Goal: Information Seeking & Learning: Learn about a topic

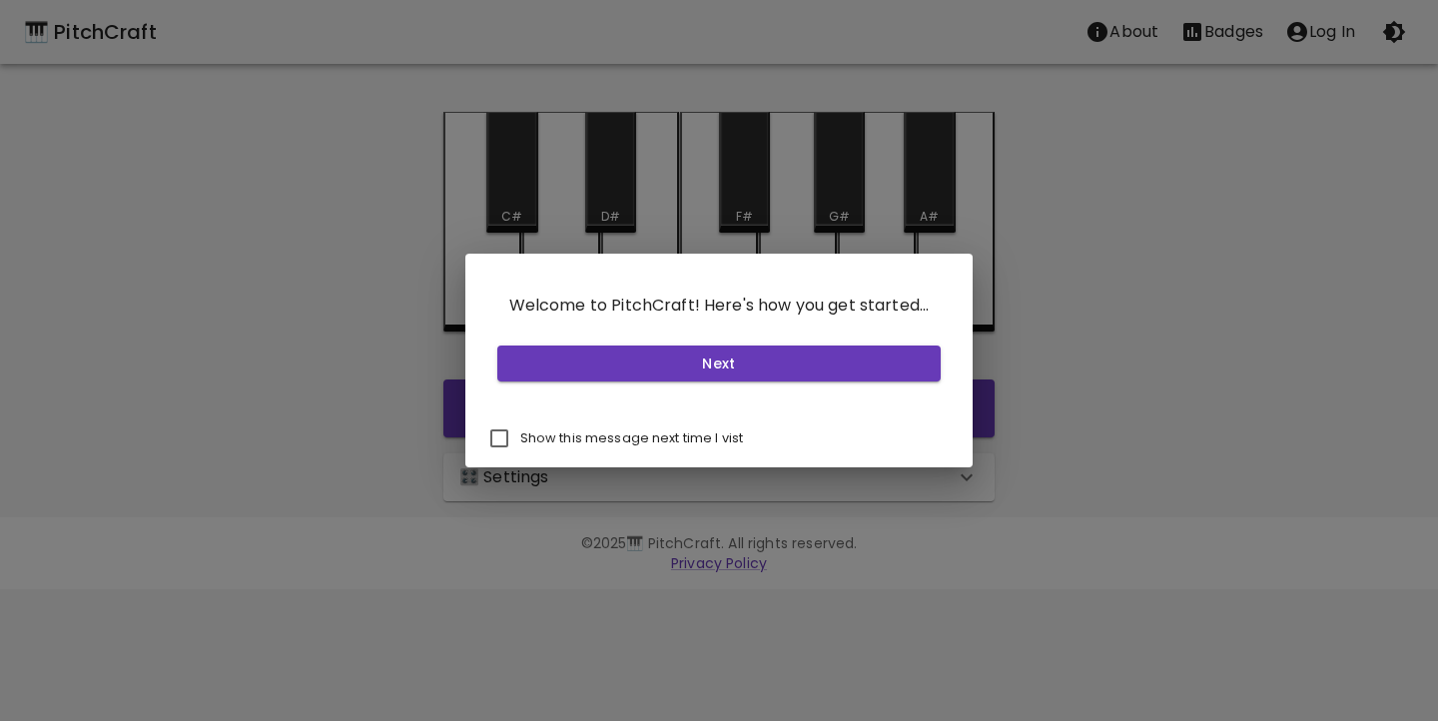
click at [499, 442] on input "Show this message next time I vist" at bounding box center [499, 439] width 42 height 42
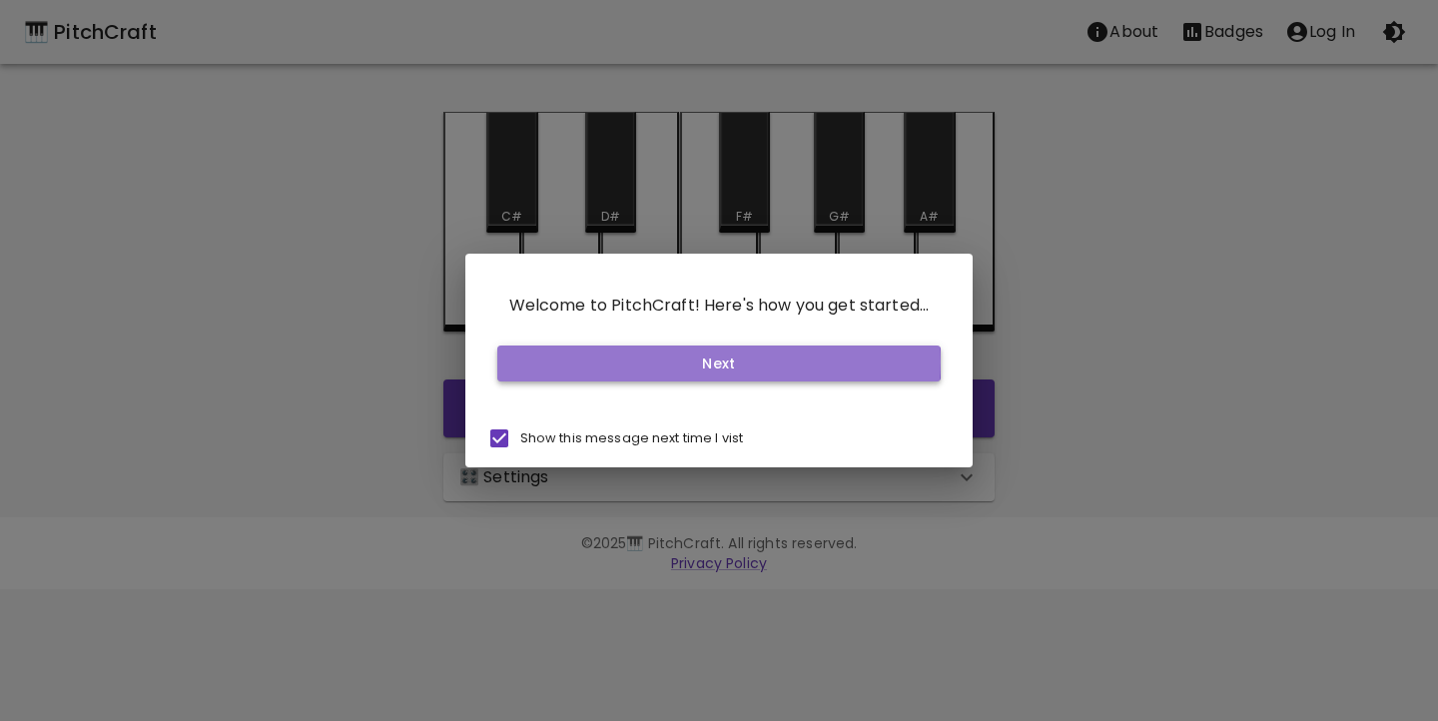
click at [650, 363] on button "Next" at bounding box center [719, 364] width 444 height 37
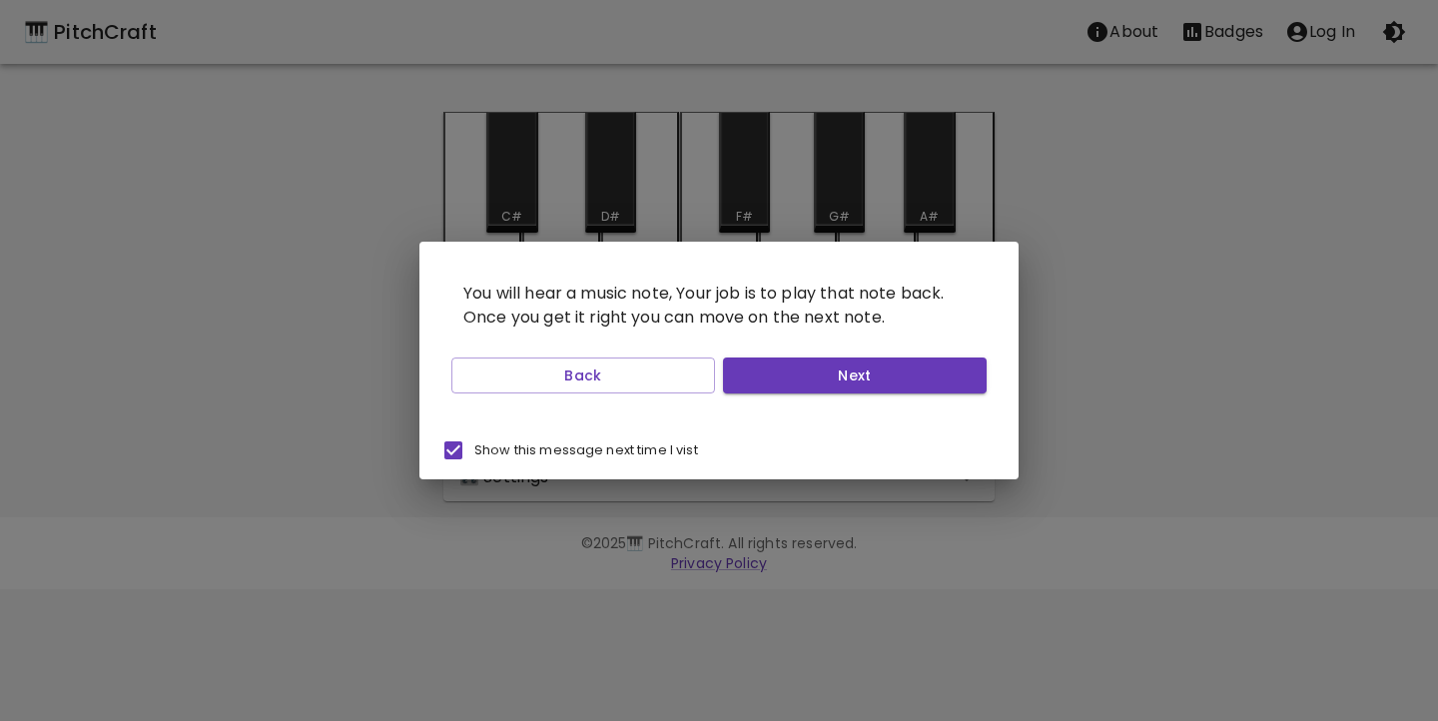
click at [453, 450] on input "Show this message next time I vist" at bounding box center [454, 451] width 42 height 42
checkbox input "false"
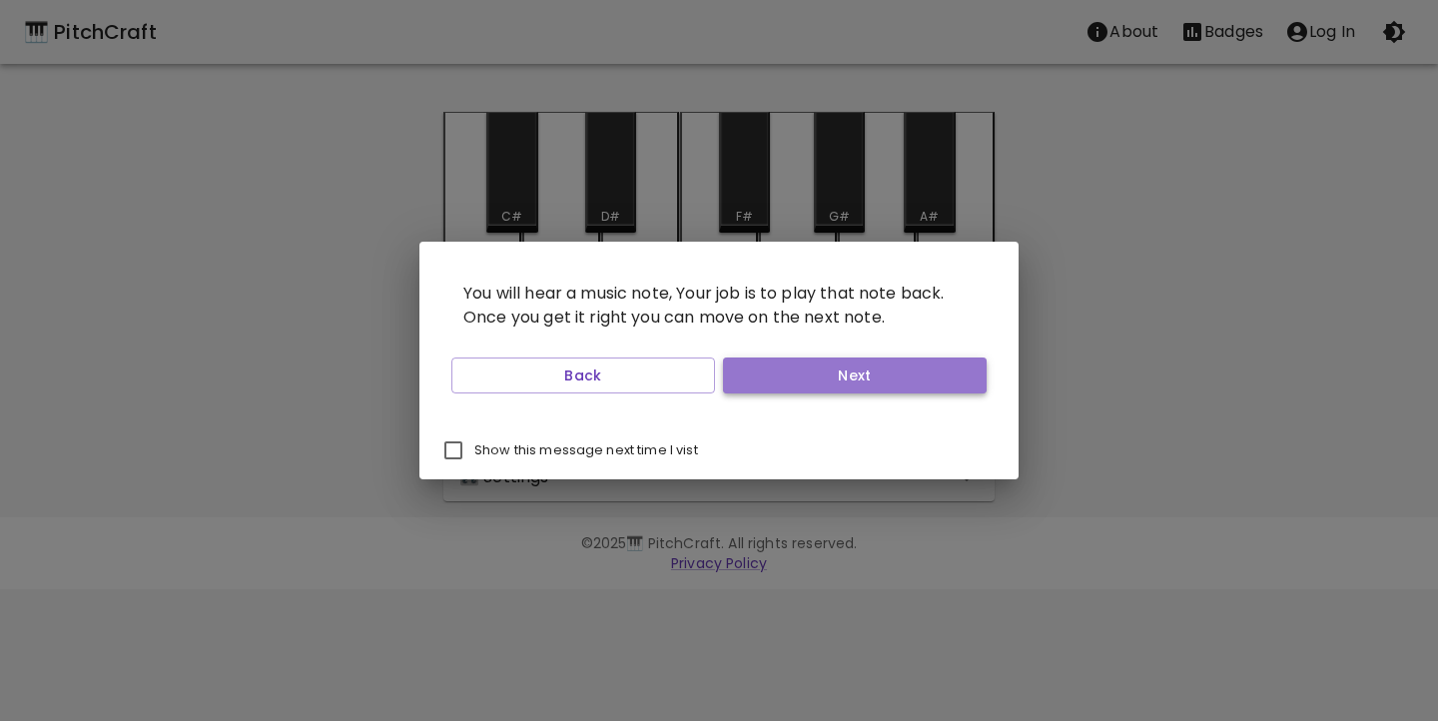
click at [796, 384] on button "Next" at bounding box center [855, 376] width 264 height 37
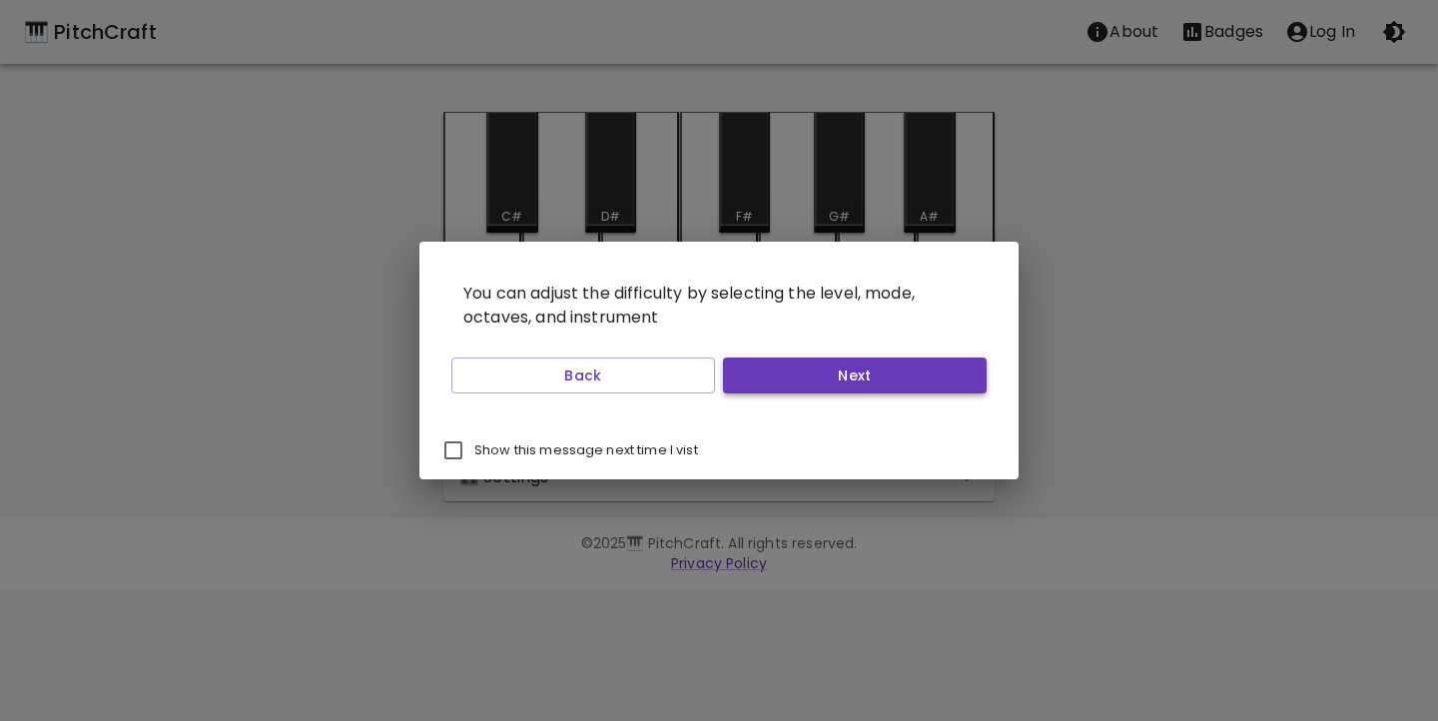
click at [796, 384] on button "Next" at bounding box center [855, 376] width 264 height 37
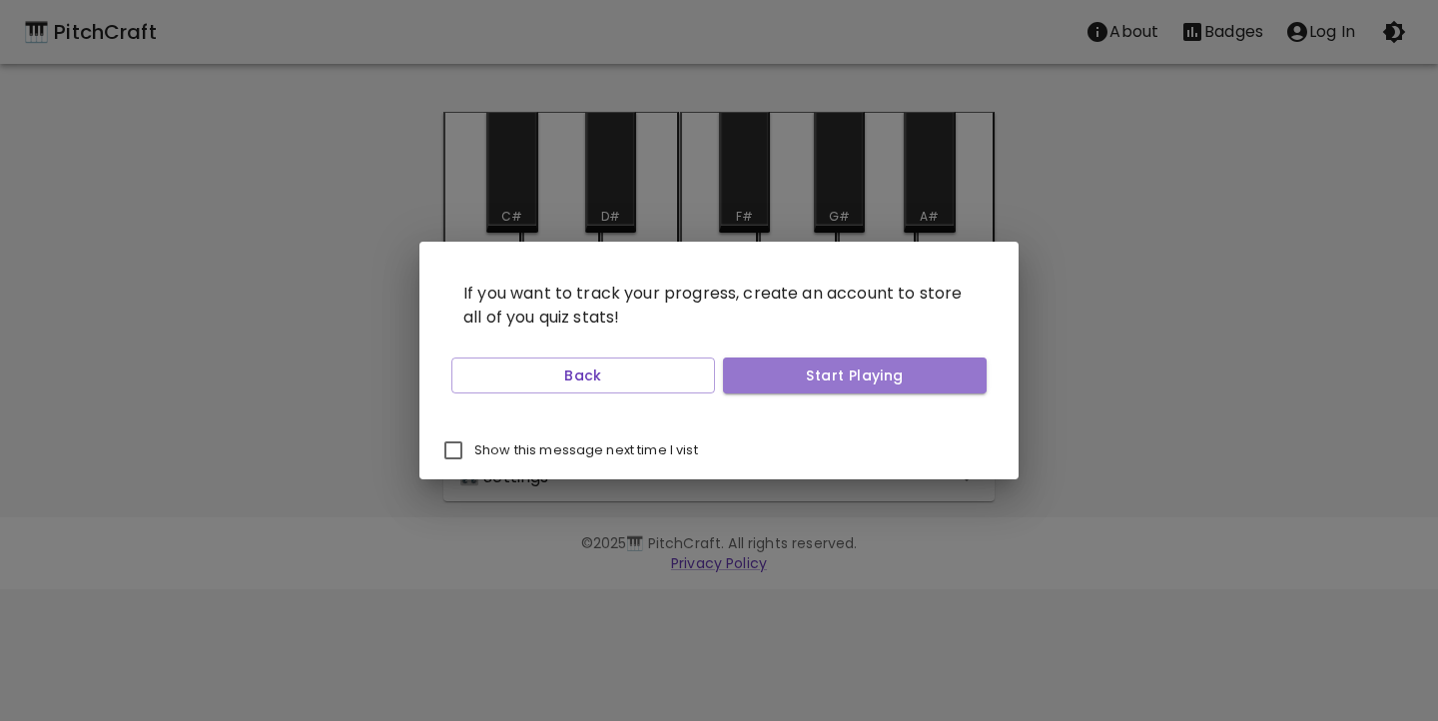
click at [796, 384] on button "Start Playing" at bounding box center [855, 376] width 264 height 37
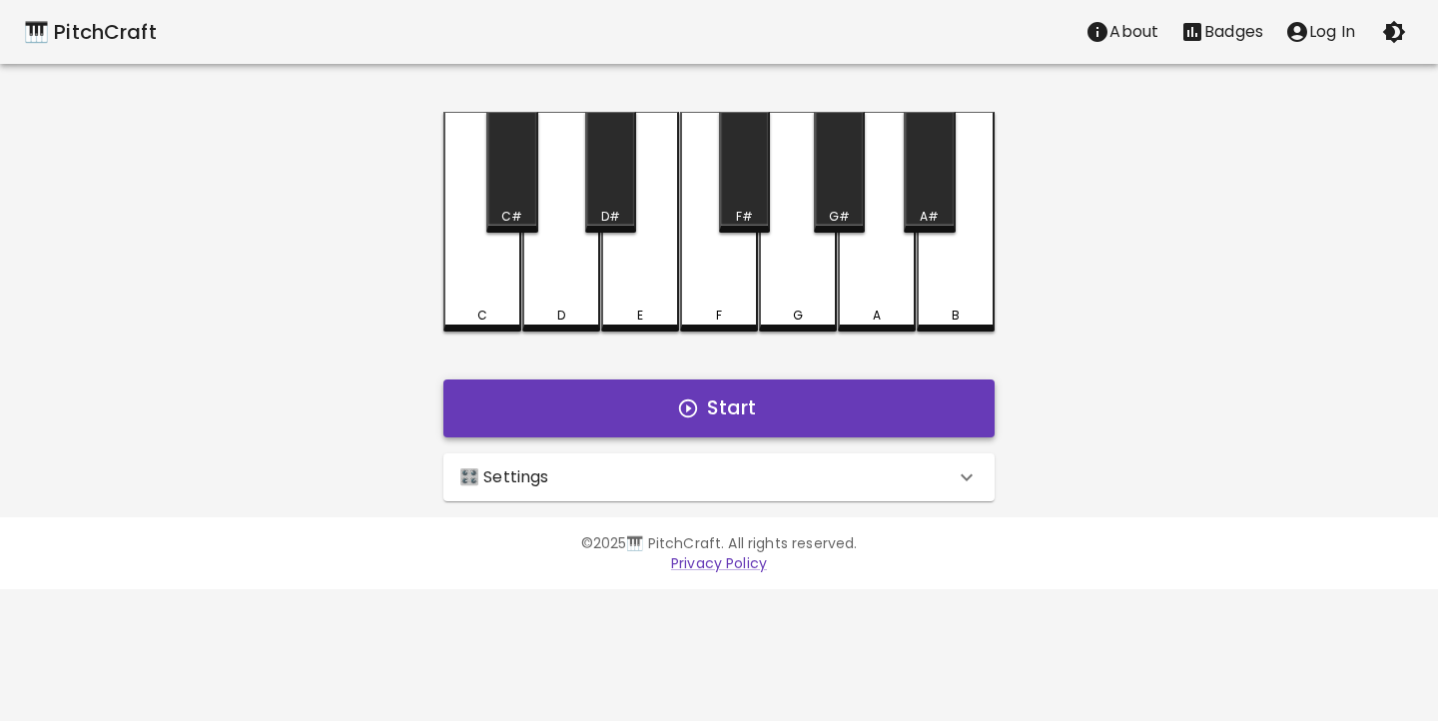
click at [763, 404] on button "Start" at bounding box center [718, 409] width 551 height 58
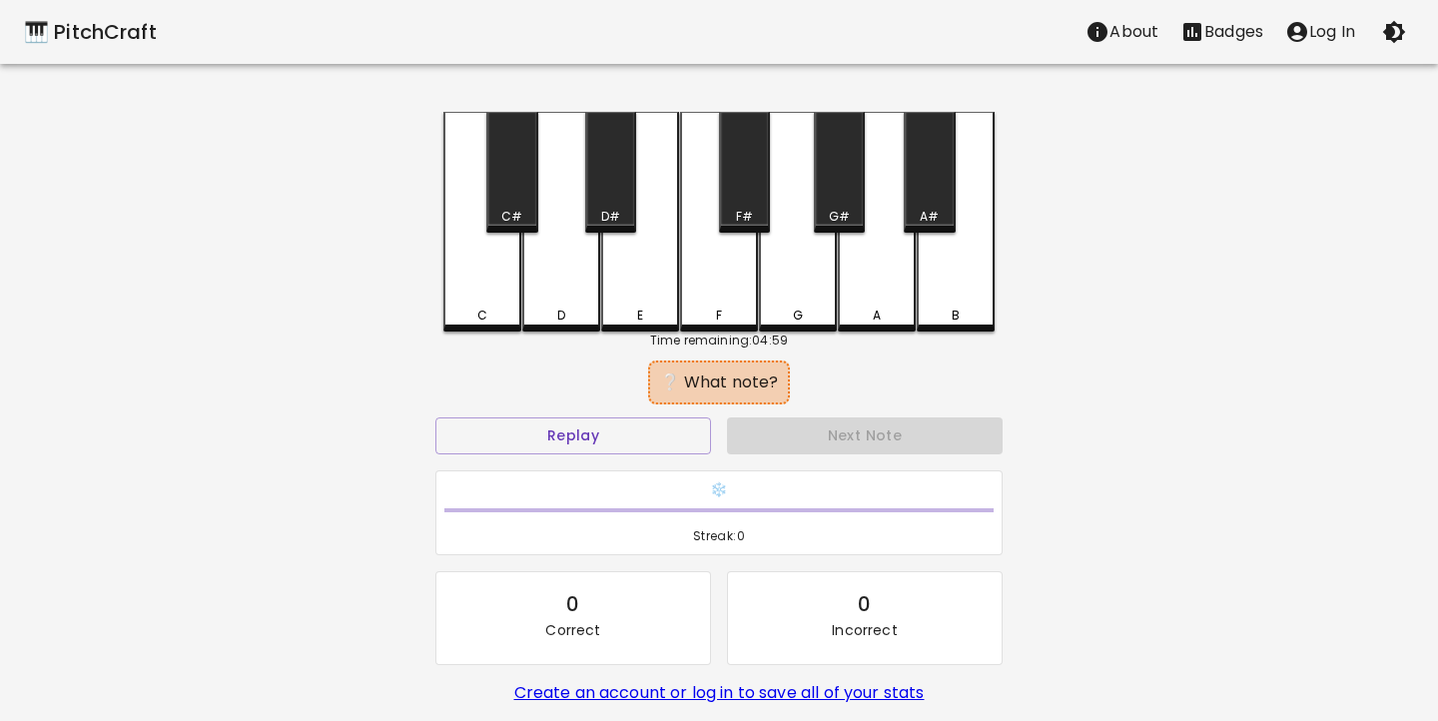
click at [566, 309] on div "D" at bounding box center [561, 316] width 74 height 18
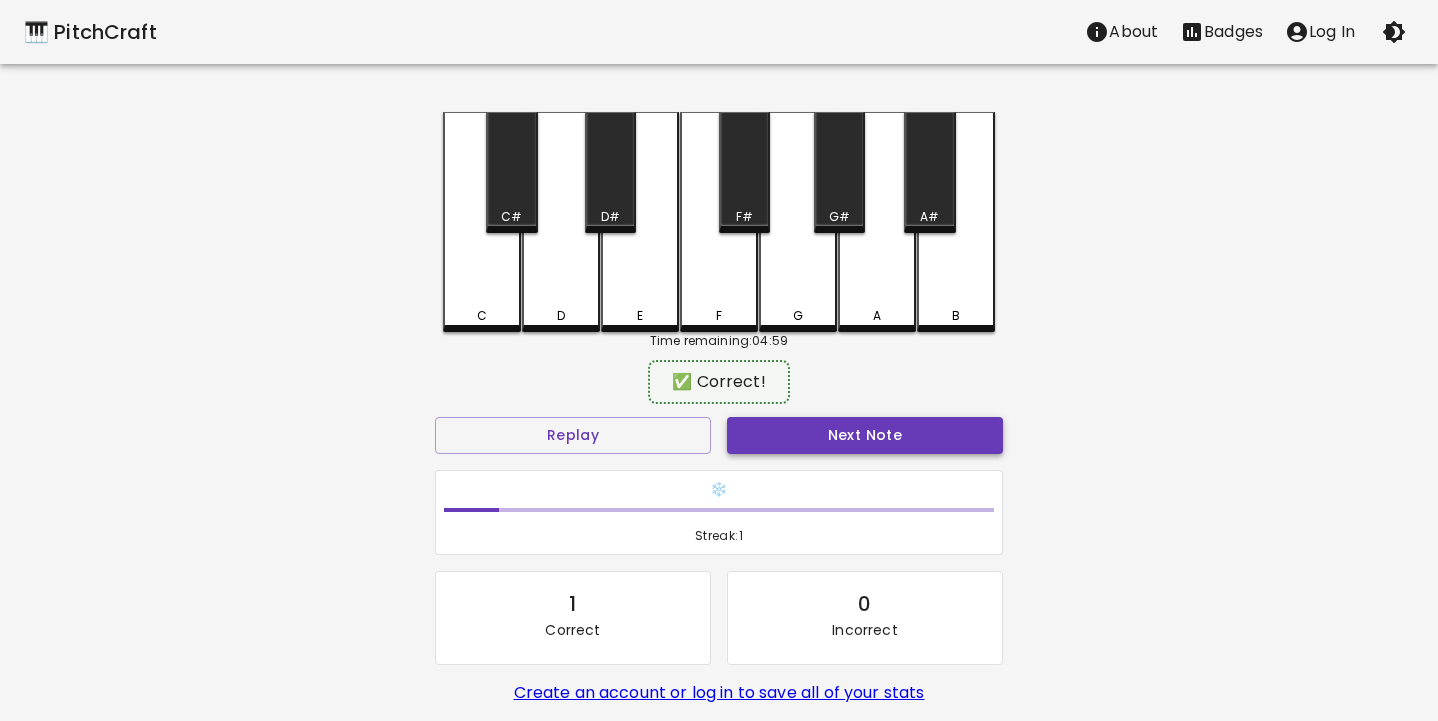
click at [805, 447] on button "Next Note" at bounding box center [865, 436] width 276 height 37
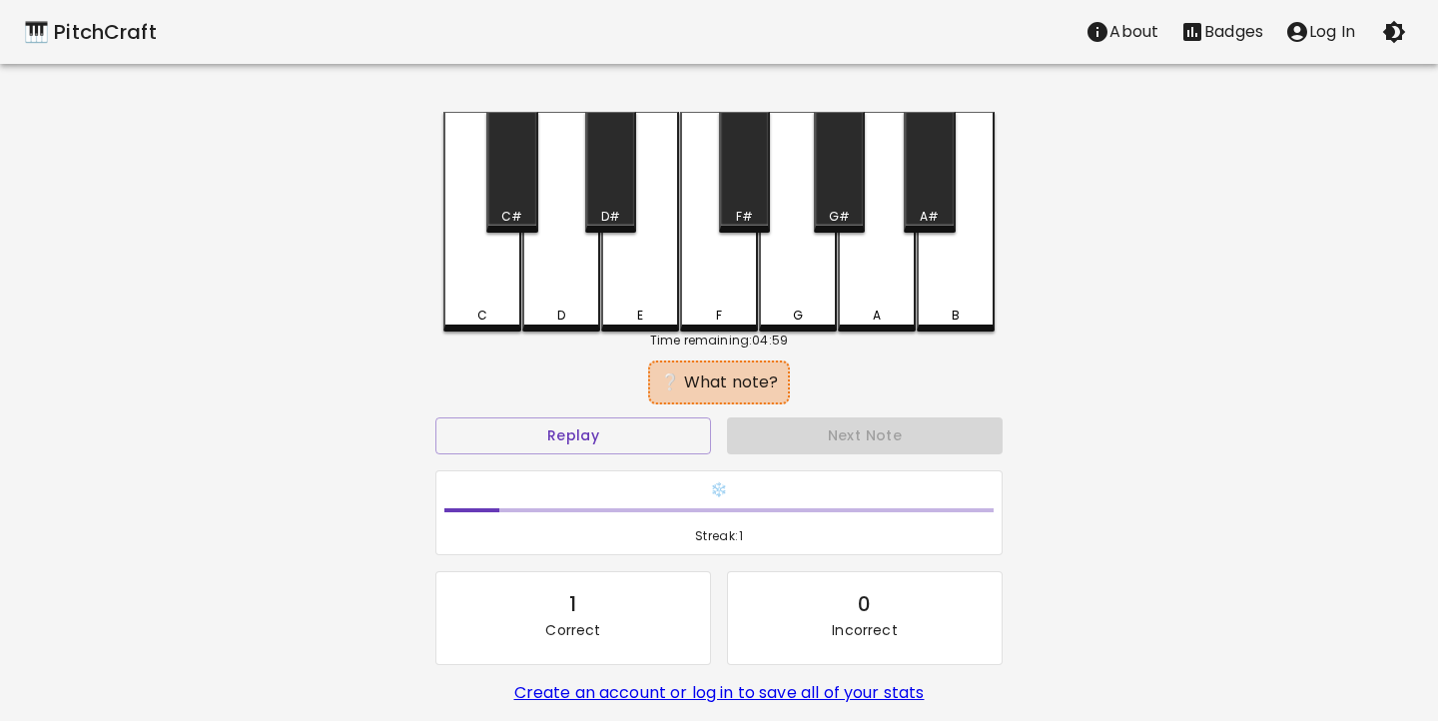
click at [555, 294] on div "D" at bounding box center [561, 222] width 78 height 220
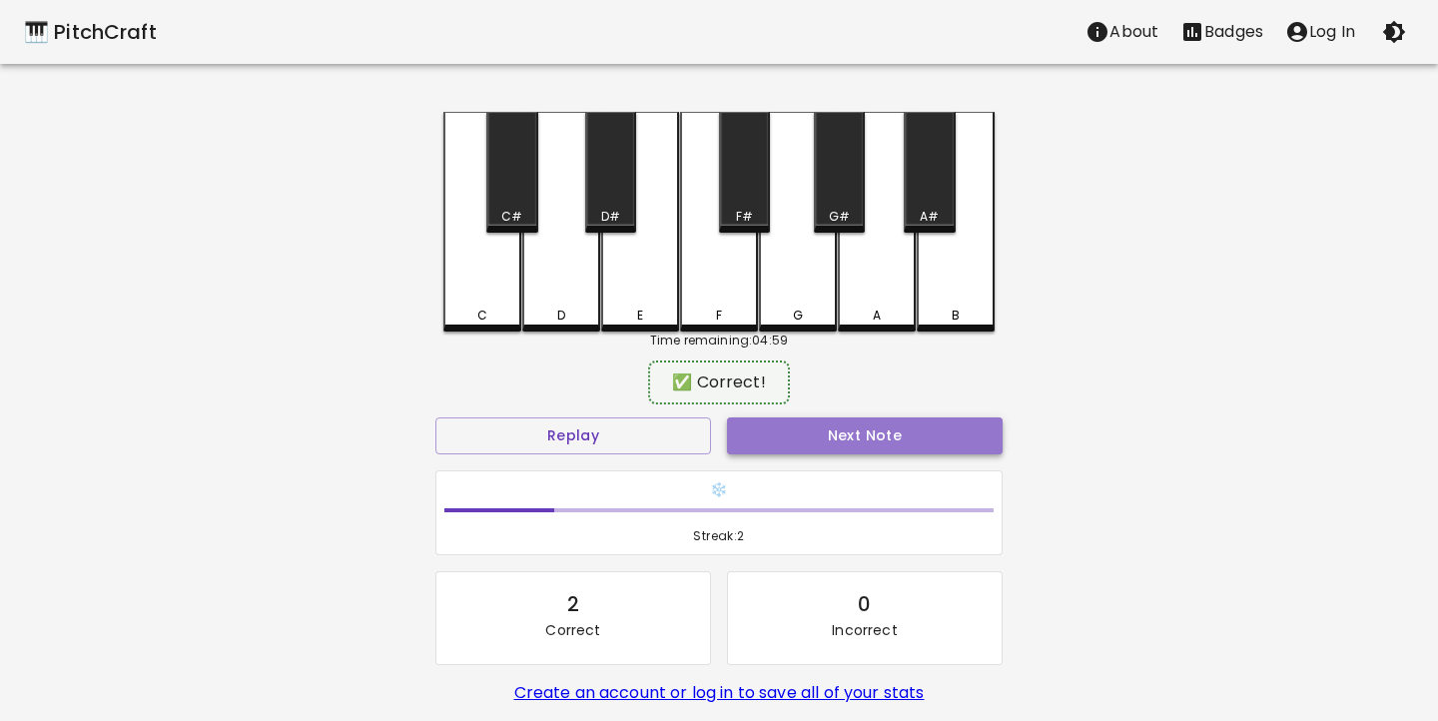
click at [778, 439] on button "Next Note" at bounding box center [865, 436] width 276 height 37
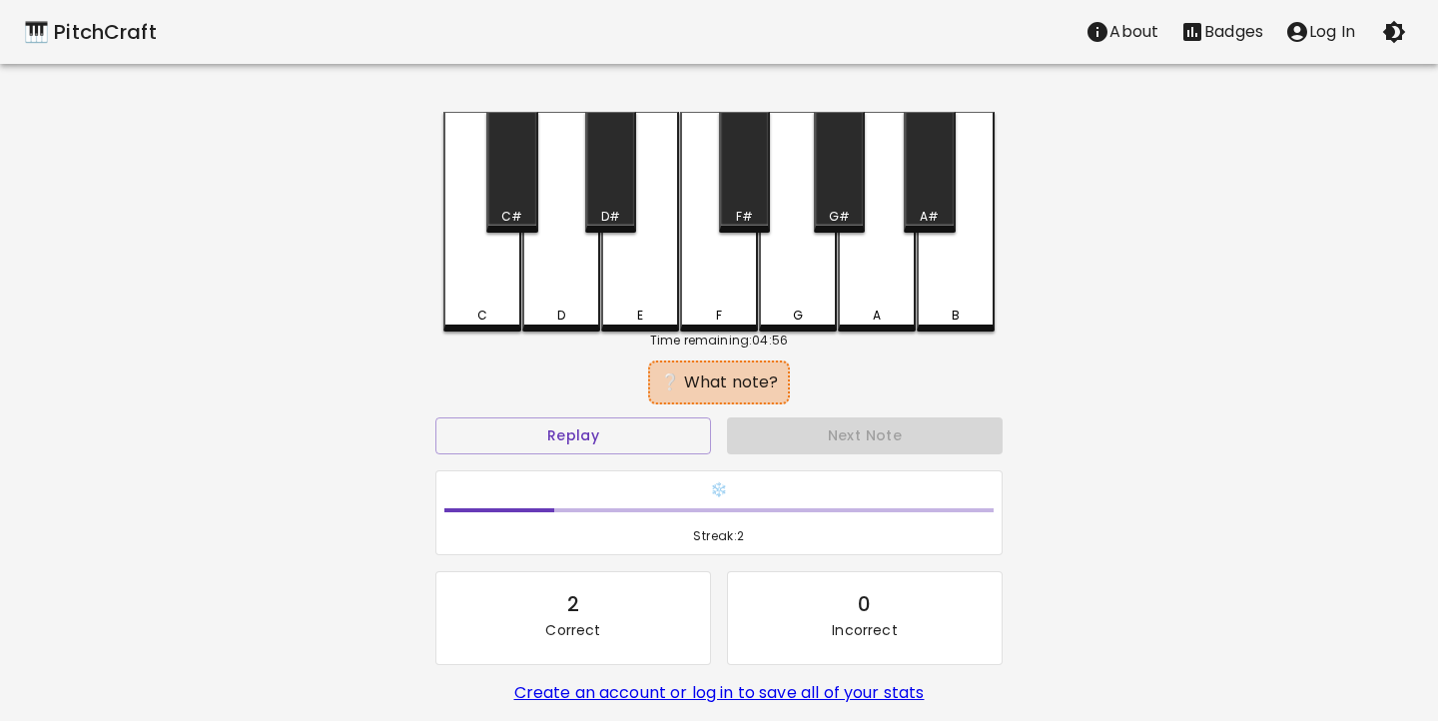
click at [747, 206] on div "F#" at bounding box center [744, 172] width 51 height 121
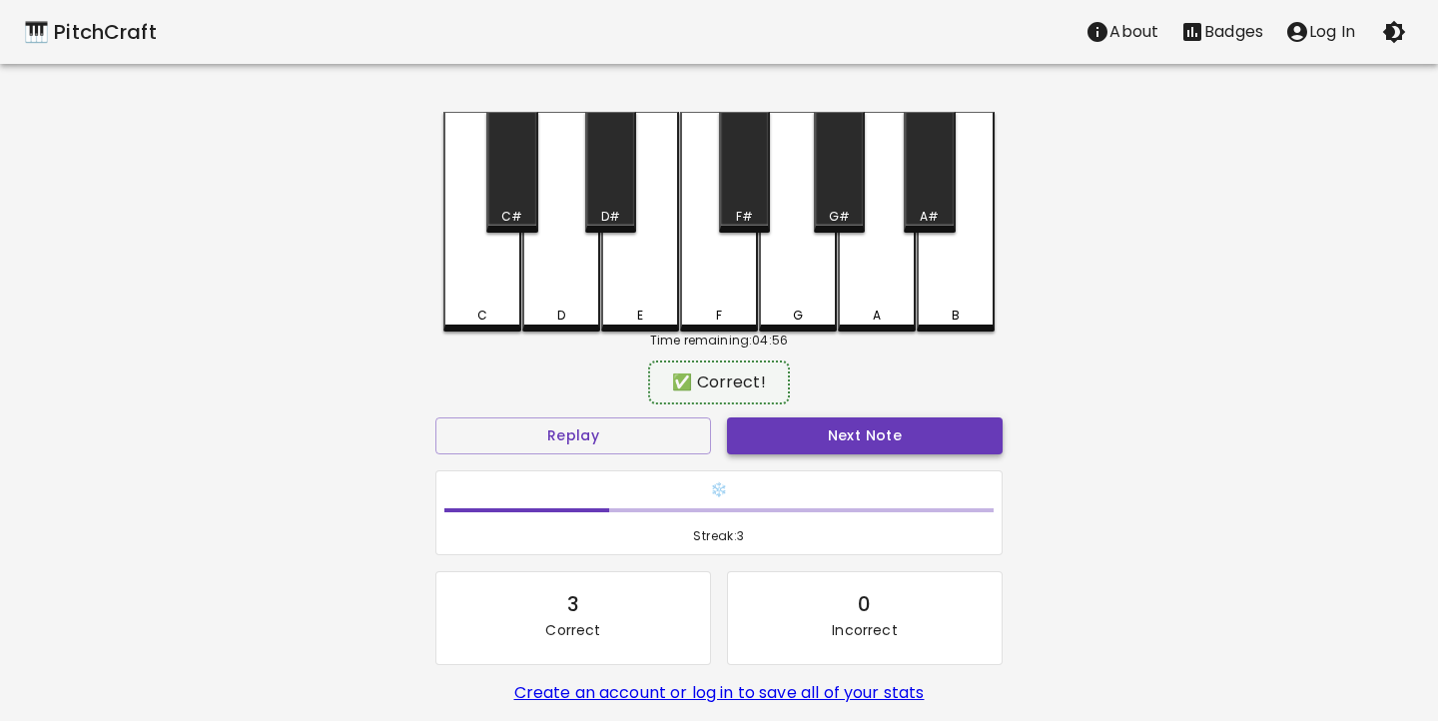
click at [764, 440] on button "Next Note" at bounding box center [865, 436] width 276 height 37
click at [734, 193] on div "F#" at bounding box center [744, 172] width 51 height 121
click at [771, 425] on button "Next Note" at bounding box center [865, 436] width 276 height 37
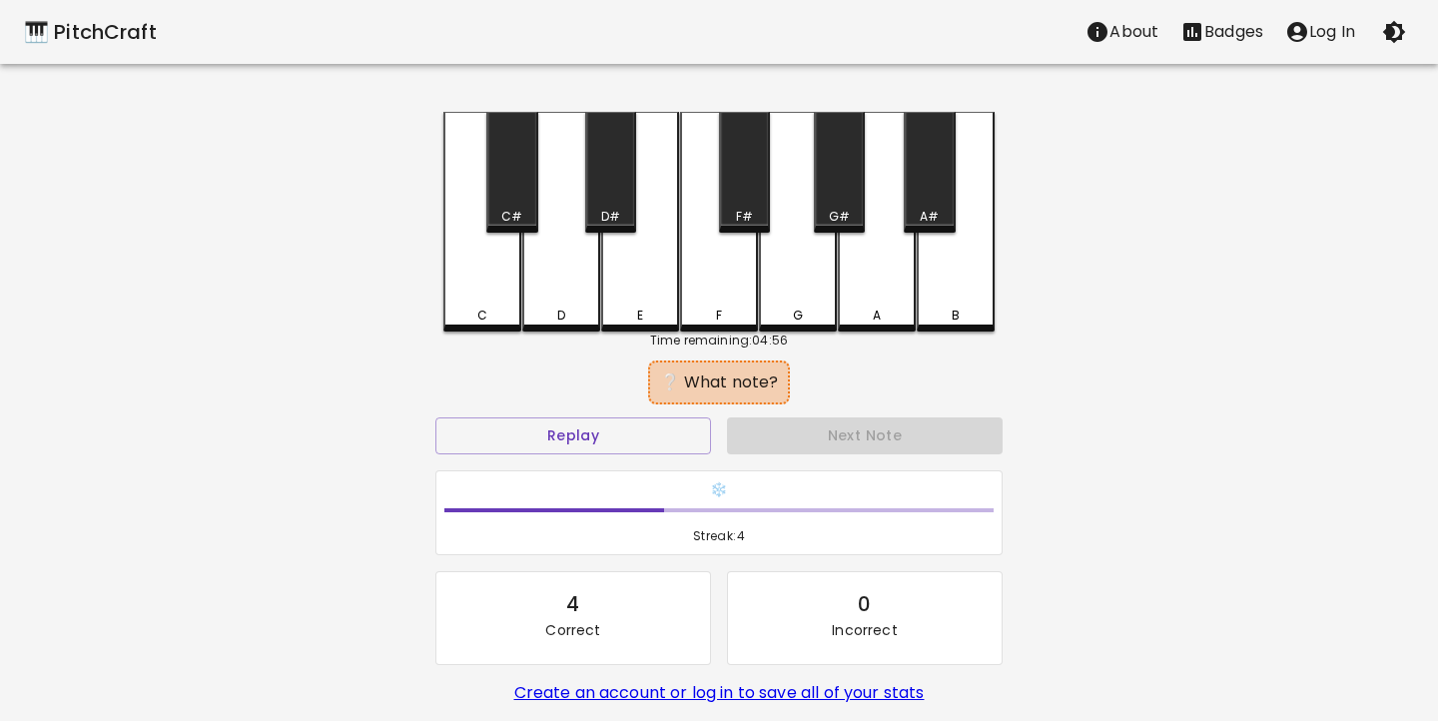
click at [741, 179] on div "F#" at bounding box center [744, 172] width 51 height 121
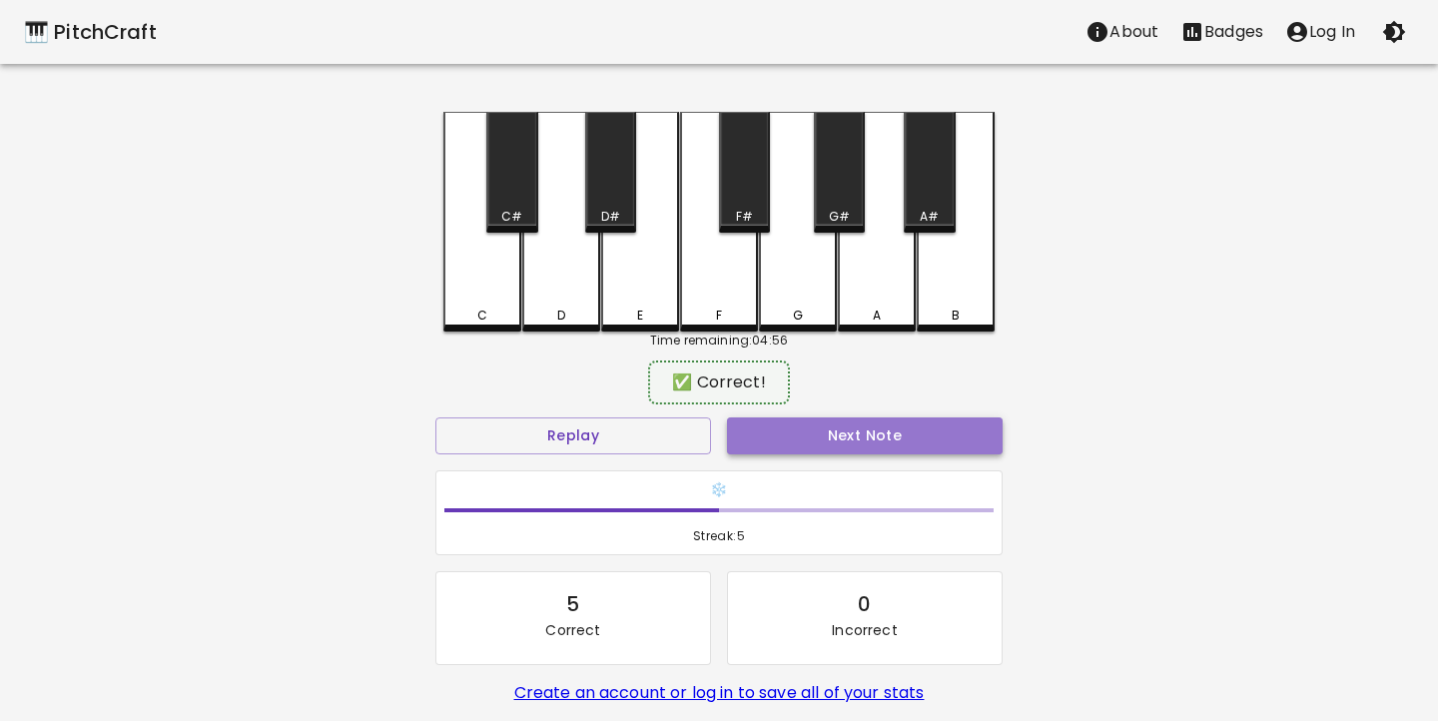
click at [768, 443] on button "Next Note" at bounding box center [865, 436] width 276 height 37
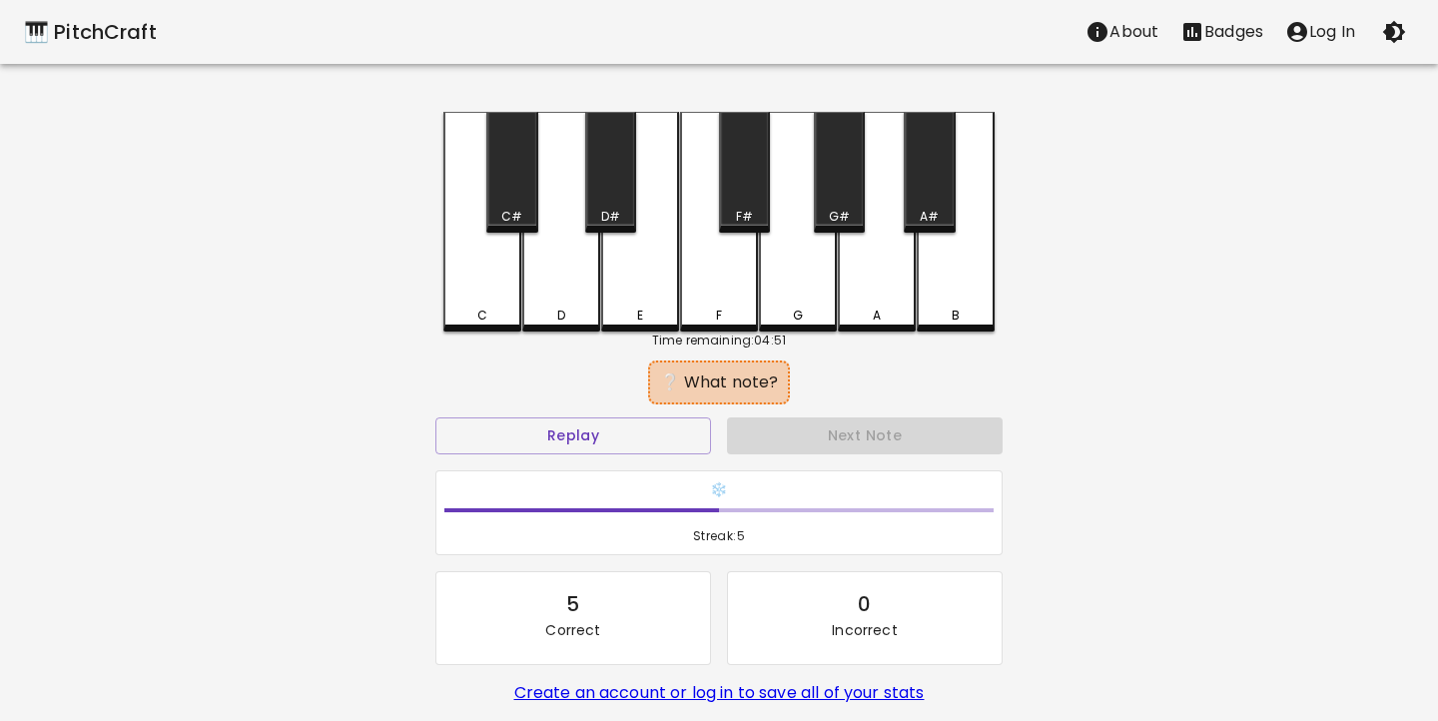
click at [810, 314] on div "G" at bounding box center [798, 316] width 74 height 18
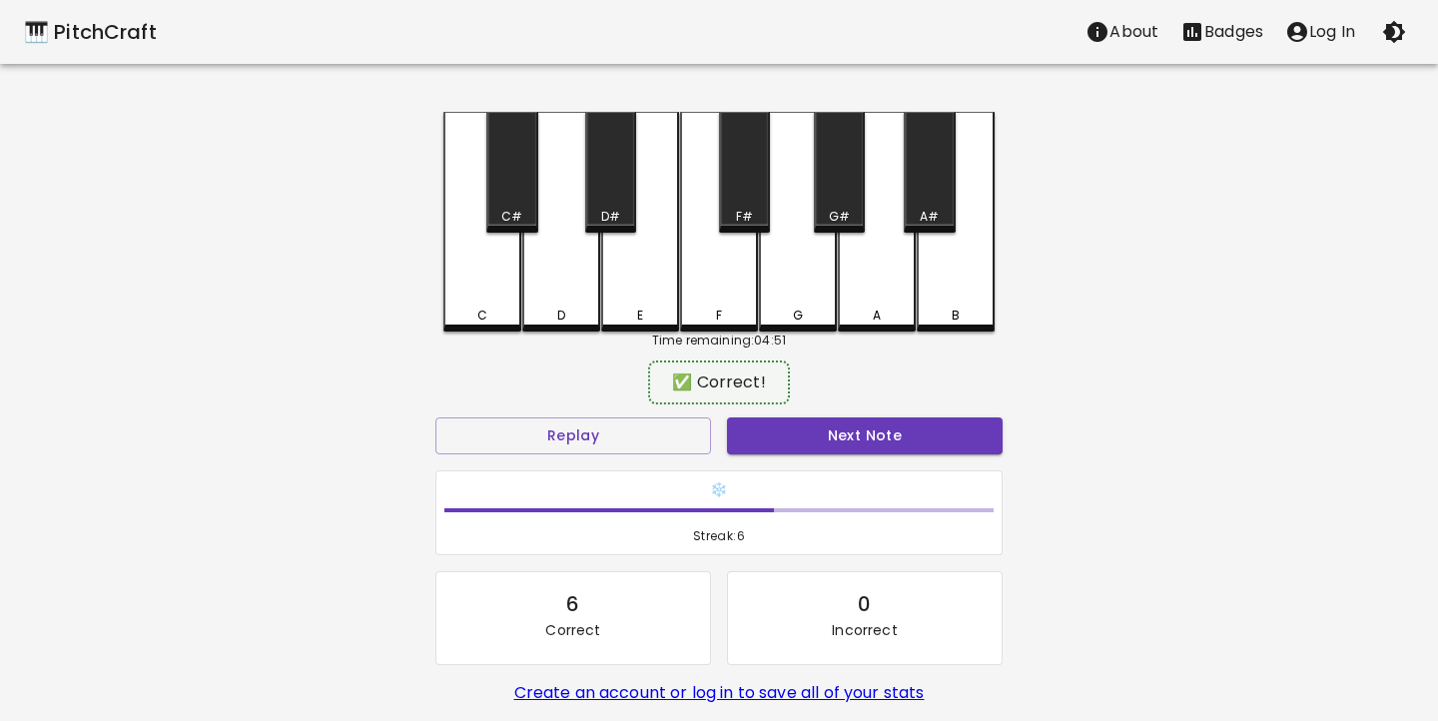
click at [810, 417] on div "Next Note" at bounding box center [865, 436] width 292 height 53
click at [810, 438] on button "Next Note" at bounding box center [865, 436] width 276 height 37
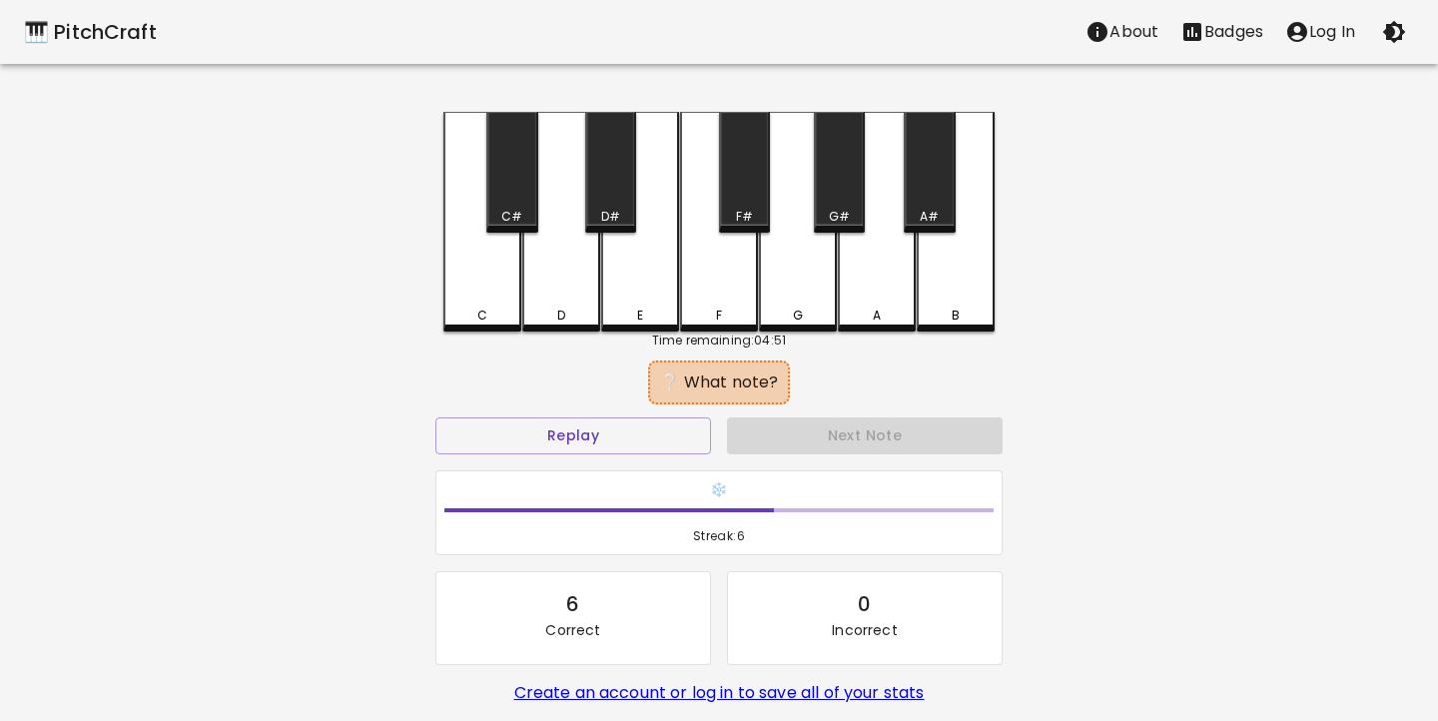
click at [491, 309] on div "C" at bounding box center [482, 316] width 74 height 18
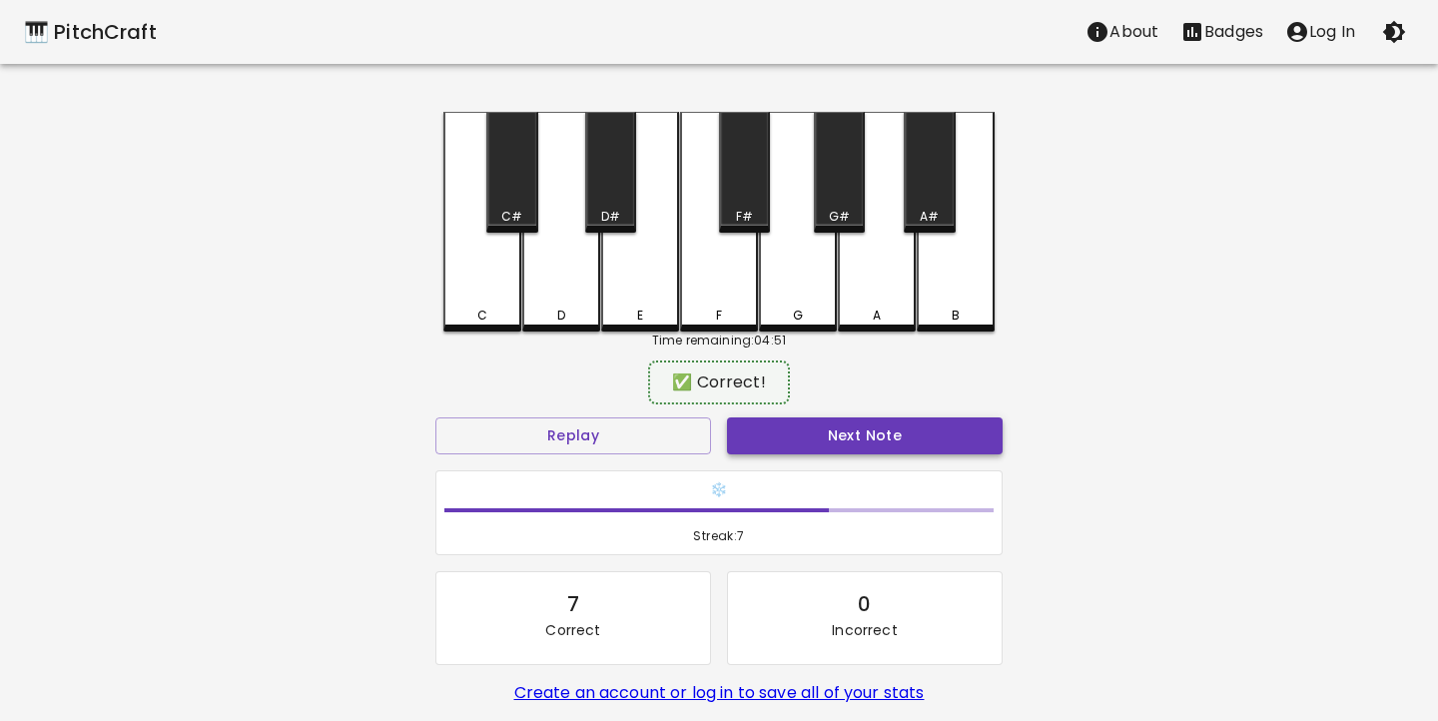
click at [812, 448] on button "Next Note" at bounding box center [865, 436] width 276 height 37
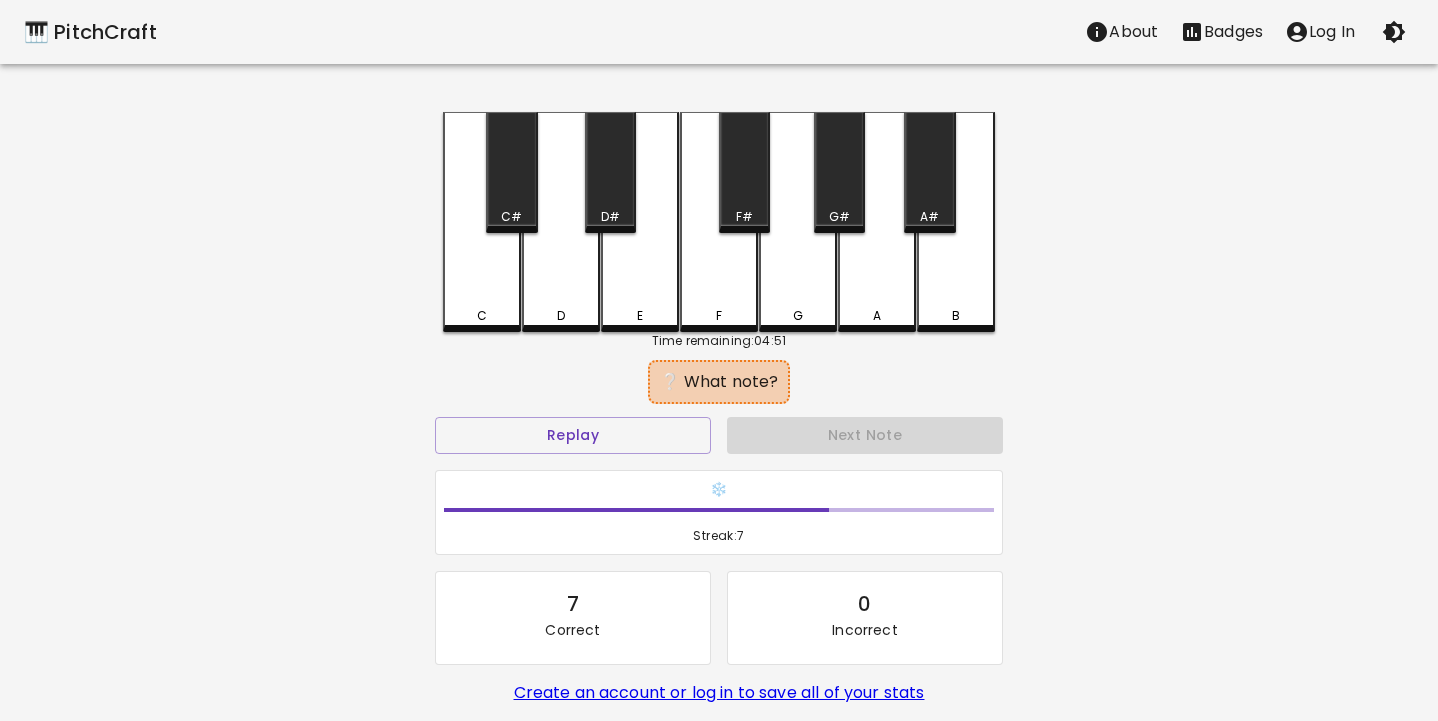
click at [843, 191] on div "G#" at bounding box center [839, 172] width 51 height 121
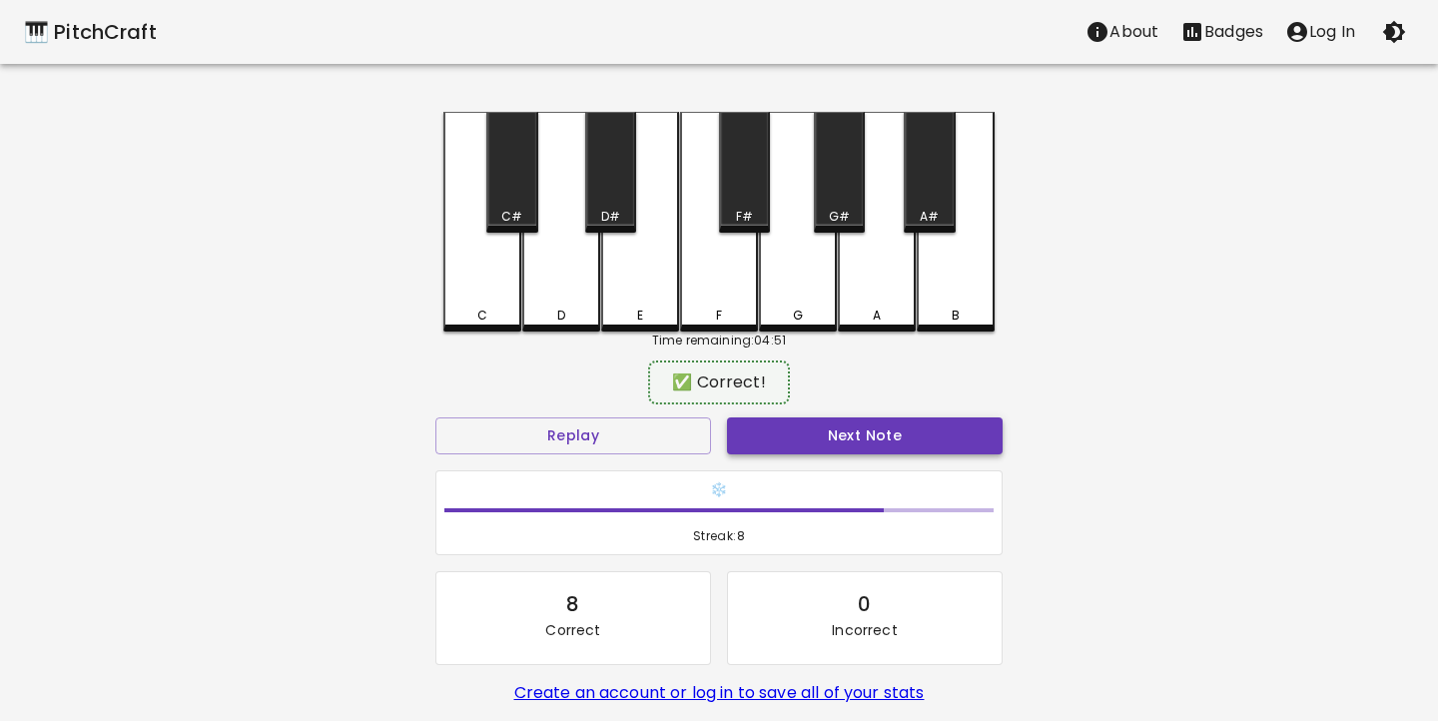
click at [843, 444] on button "Next Note" at bounding box center [865, 436] width 276 height 37
click at [748, 209] on div "F#" at bounding box center [744, 217] width 17 height 18
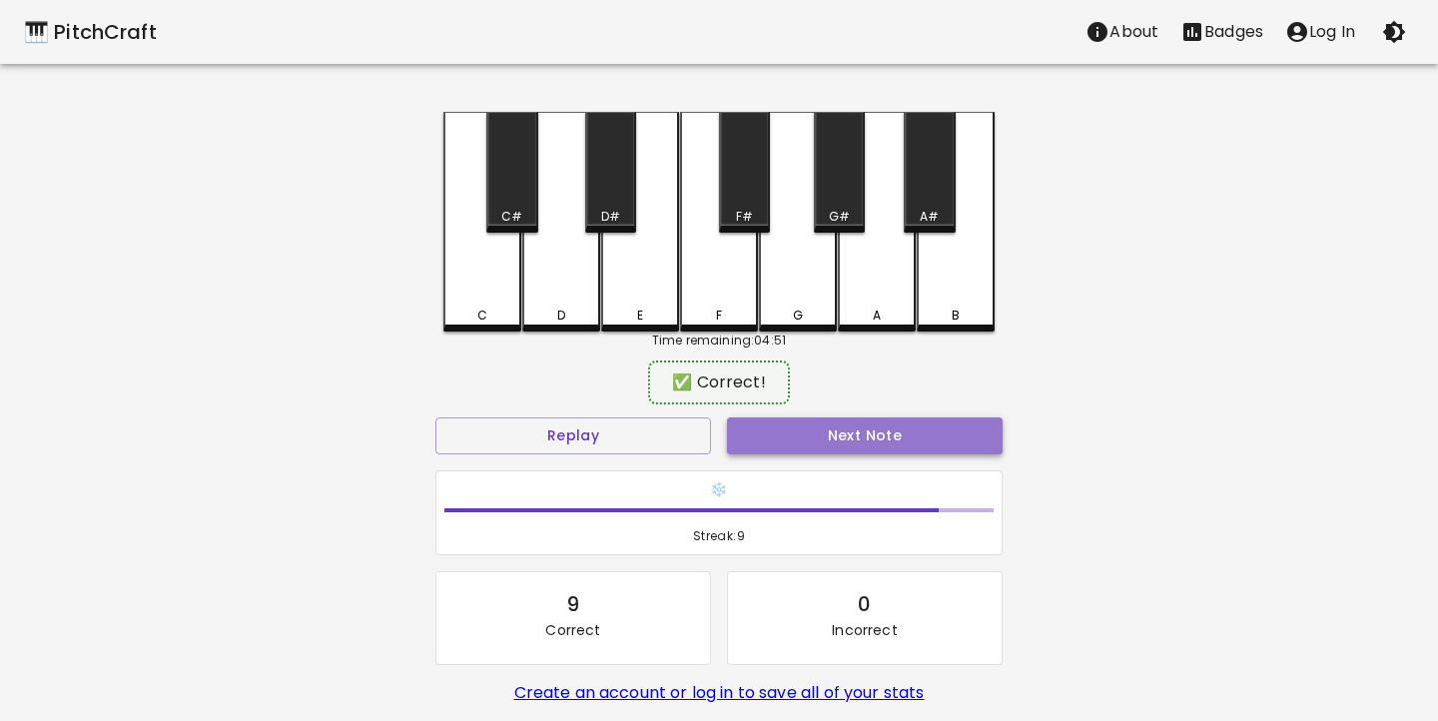
click at [825, 445] on button "Next Note" at bounding box center [865, 436] width 276 height 37
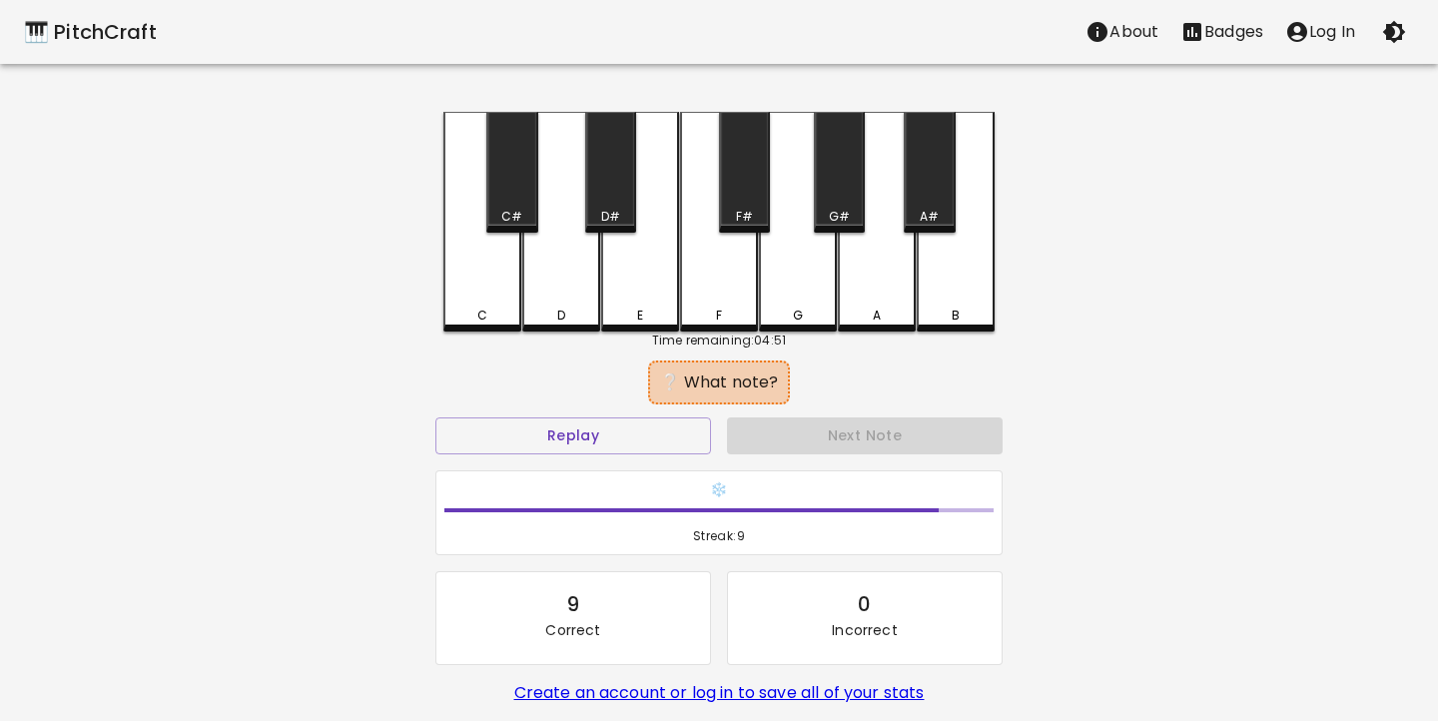
click at [936, 219] on div "A#" at bounding box center [929, 217] width 19 height 18
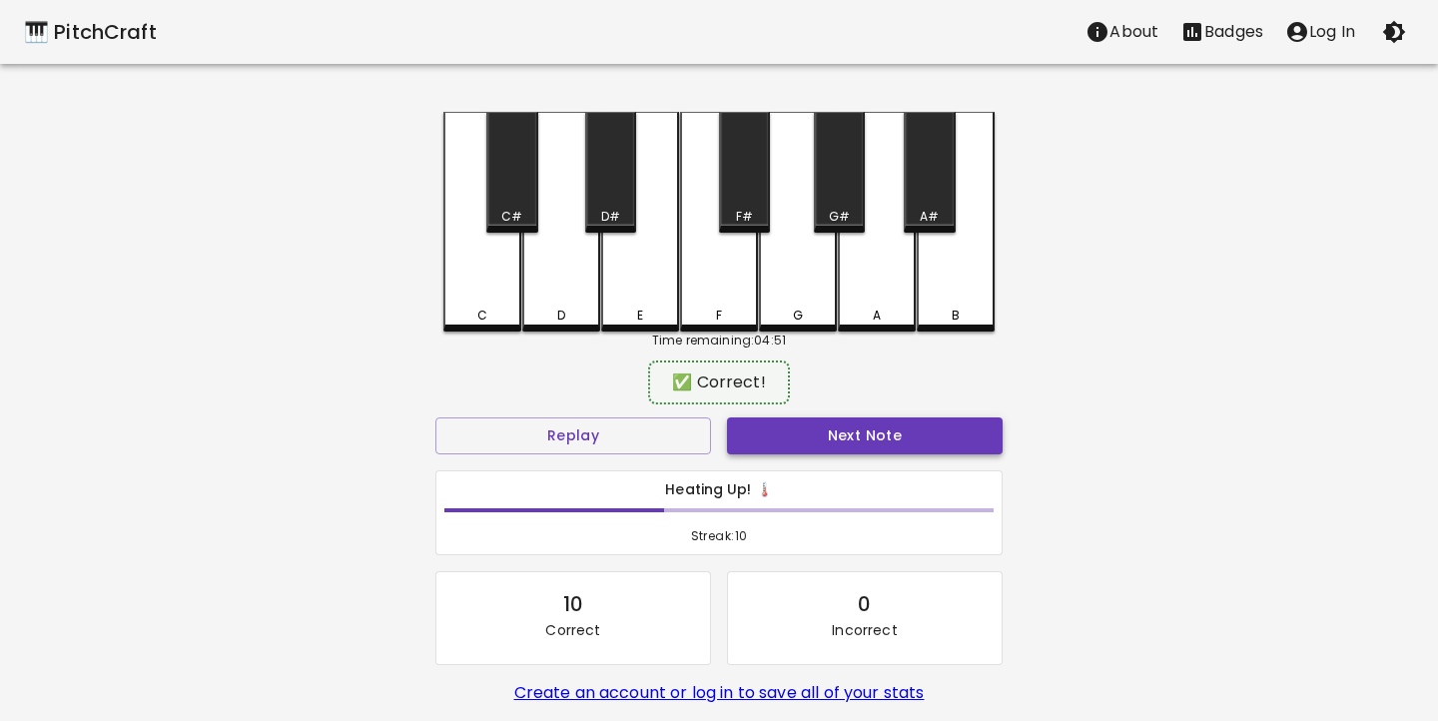
click at [861, 440] on button "Next Note" at bounding box center [865, 436] width 276 height 37
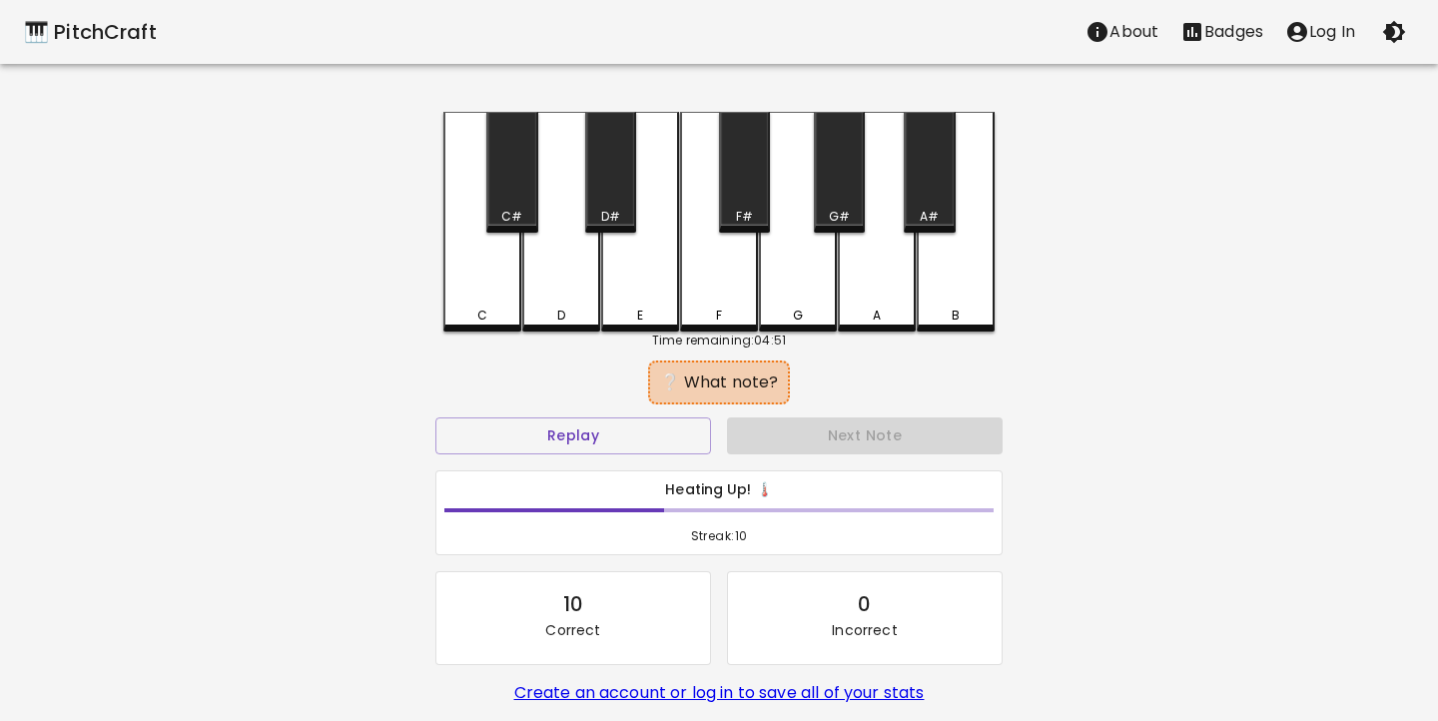
click at [950, 305] on div "B" at bounding box center [956, 222] width 78 height 220
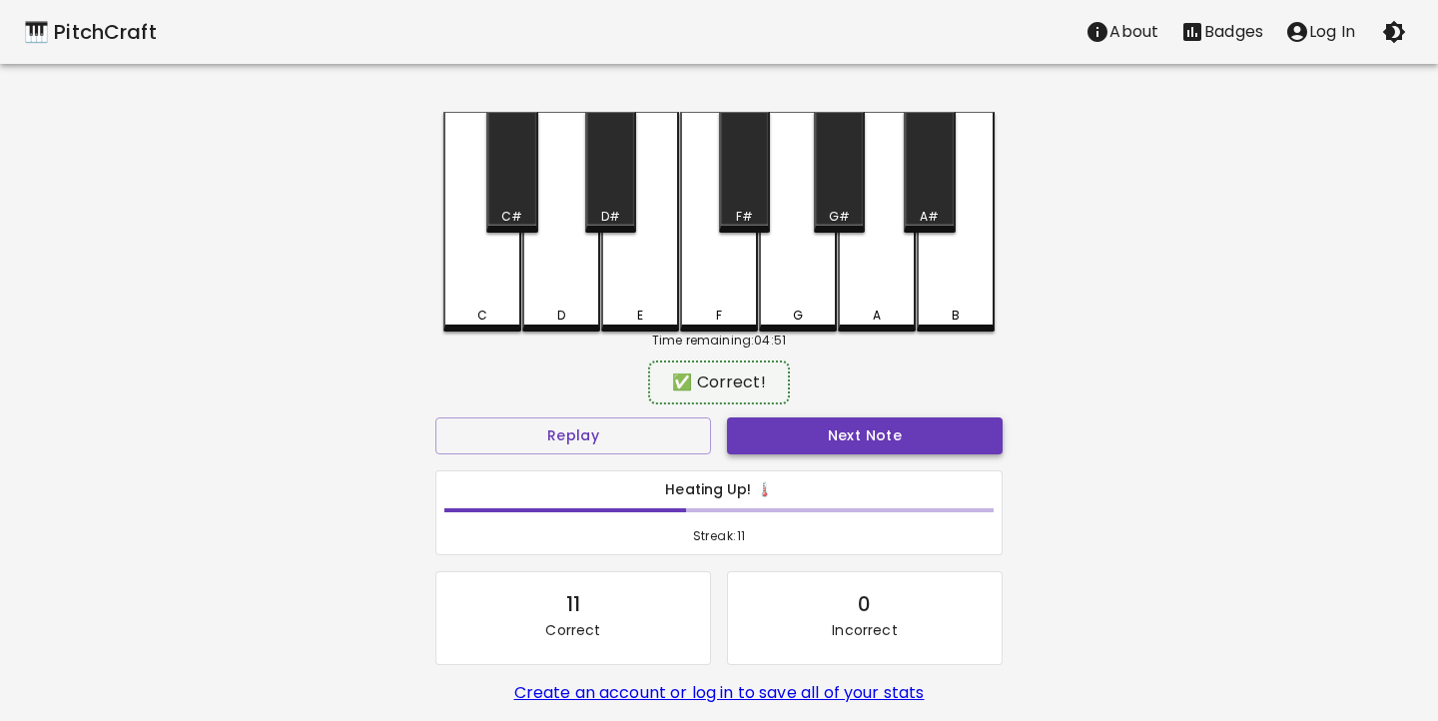
click at [844, 439] on button "Next Note" at bounding box center [865, 436] width 276 height 37
click at [931, 180] on div "A#" at bounding box center [929, 172] width 51 height 121
click at [875, 447] on button "Next Note" at bounding box center [865, 436] width 276 height 37
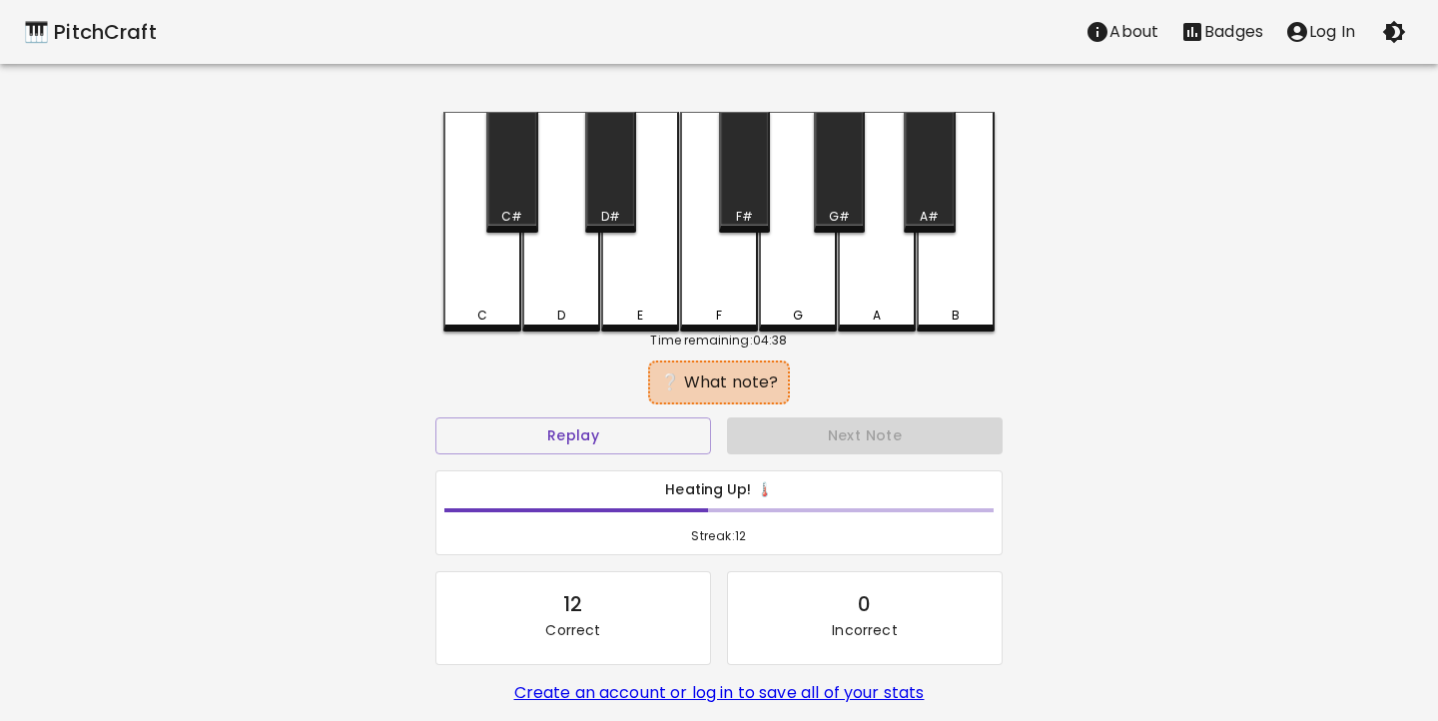
click at [796, 275] on div "G" at bounding box center [798, 222] width 78 height 220
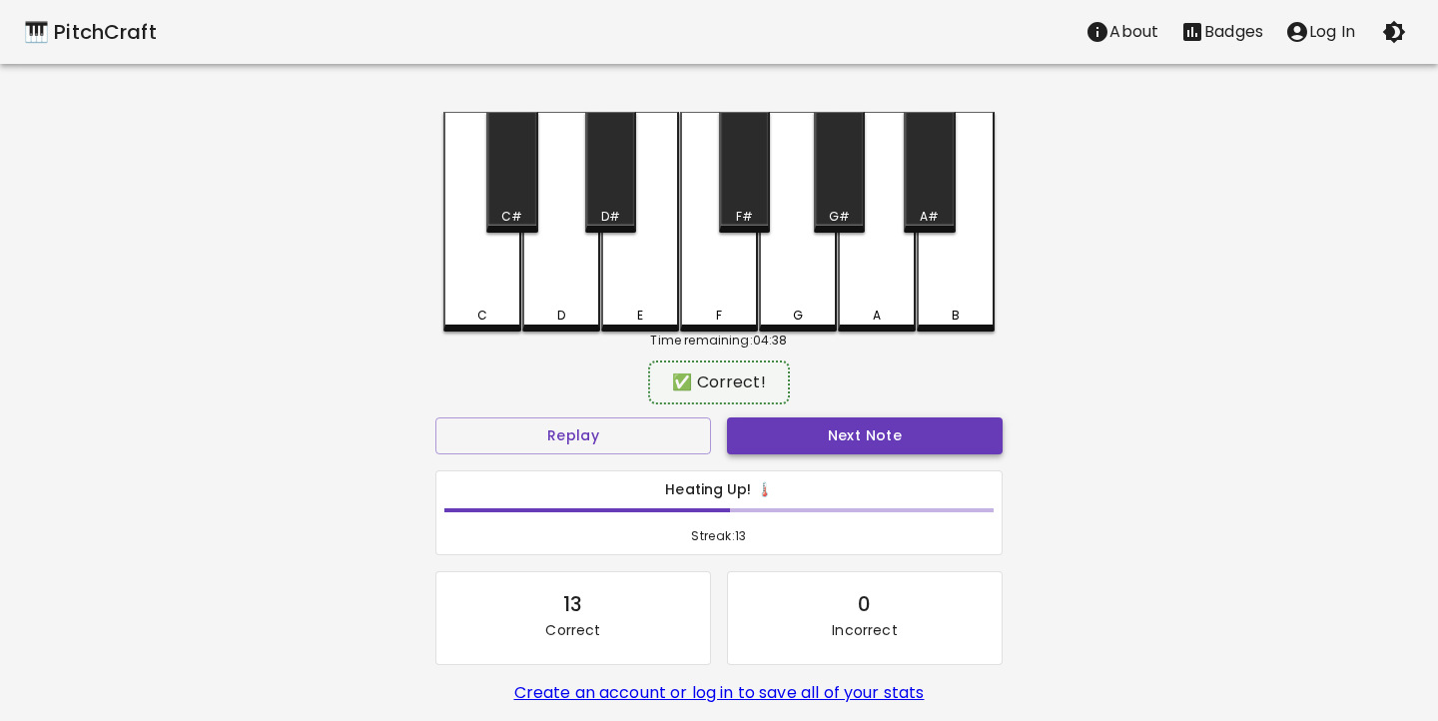
click at [796, 431] on button "Next Note" at bounding box center [865, 436] width 276 height 37
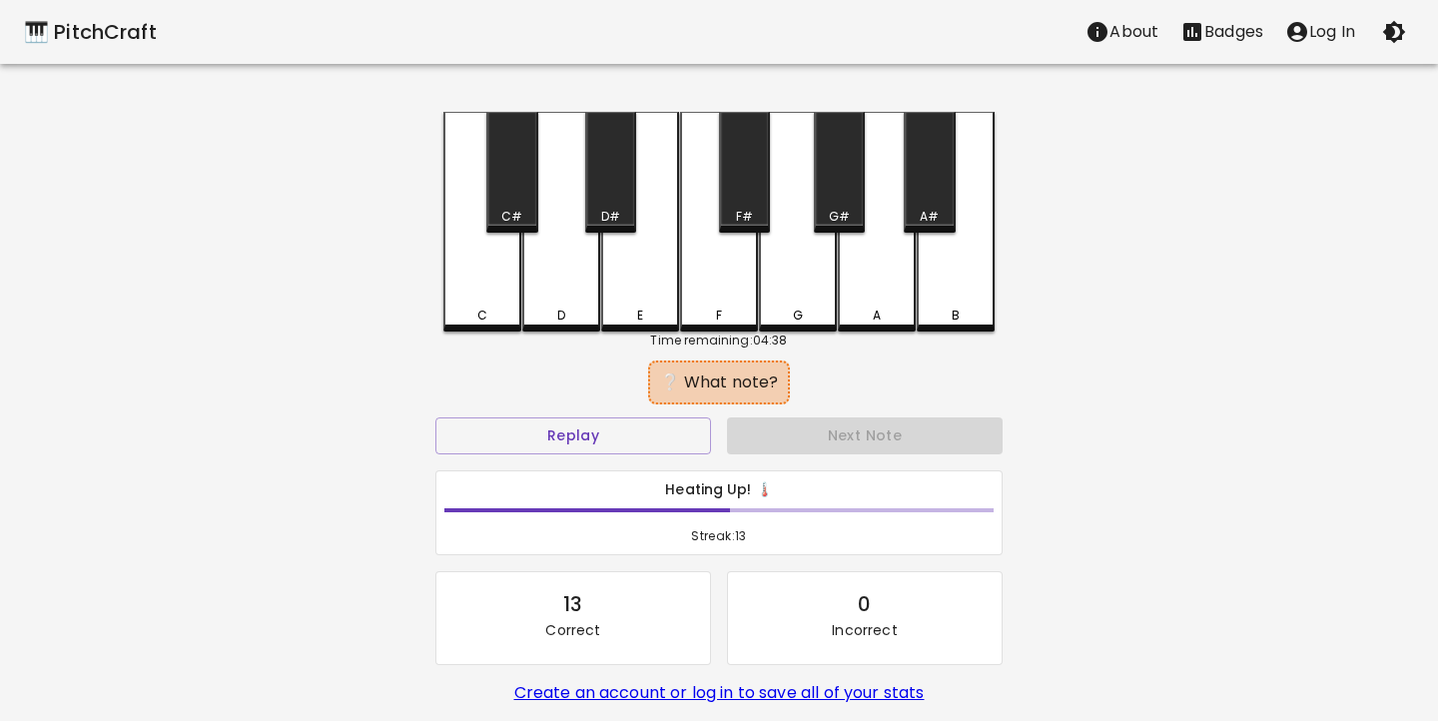
click at [471, 298] on div "C" at bounding box center [482, 222] width 78 height 220
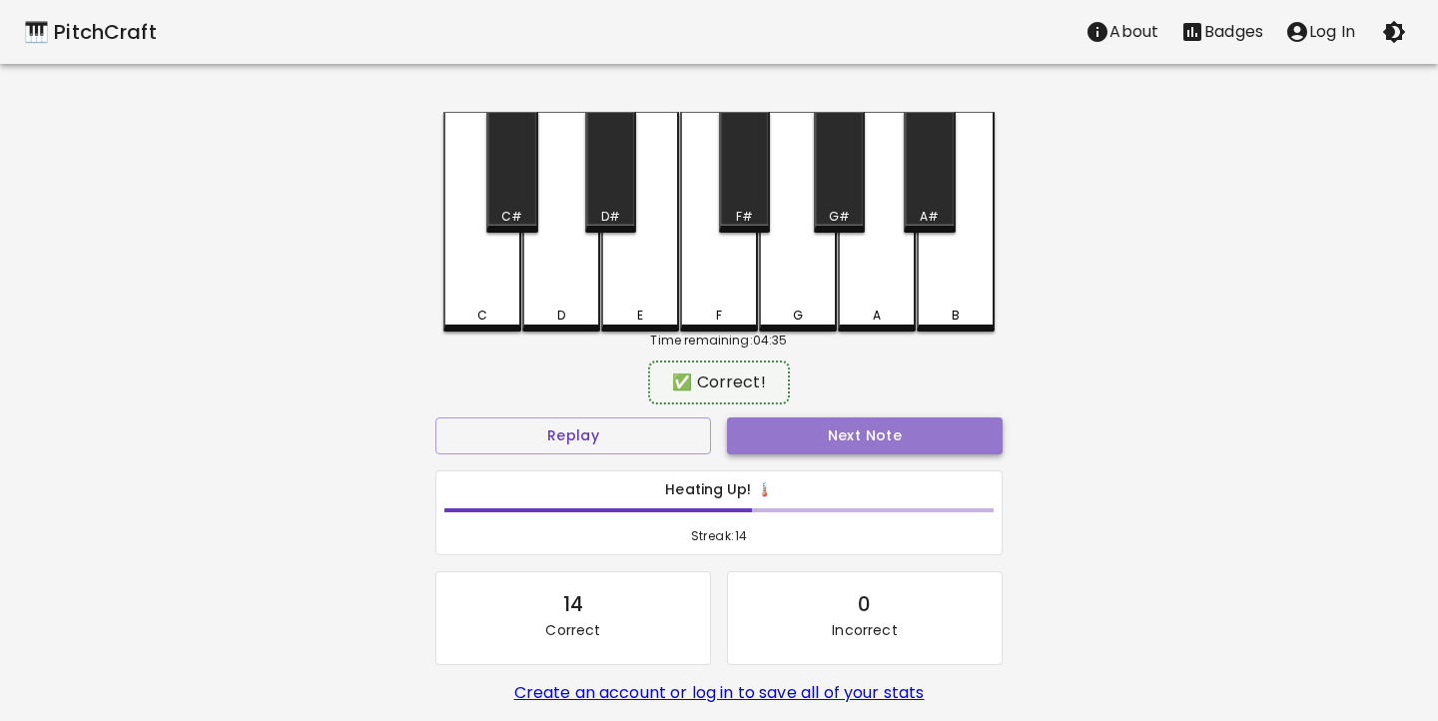
click at [777, 440] on button "Next Note" at bounding box center [865, 436] width 276 height 37
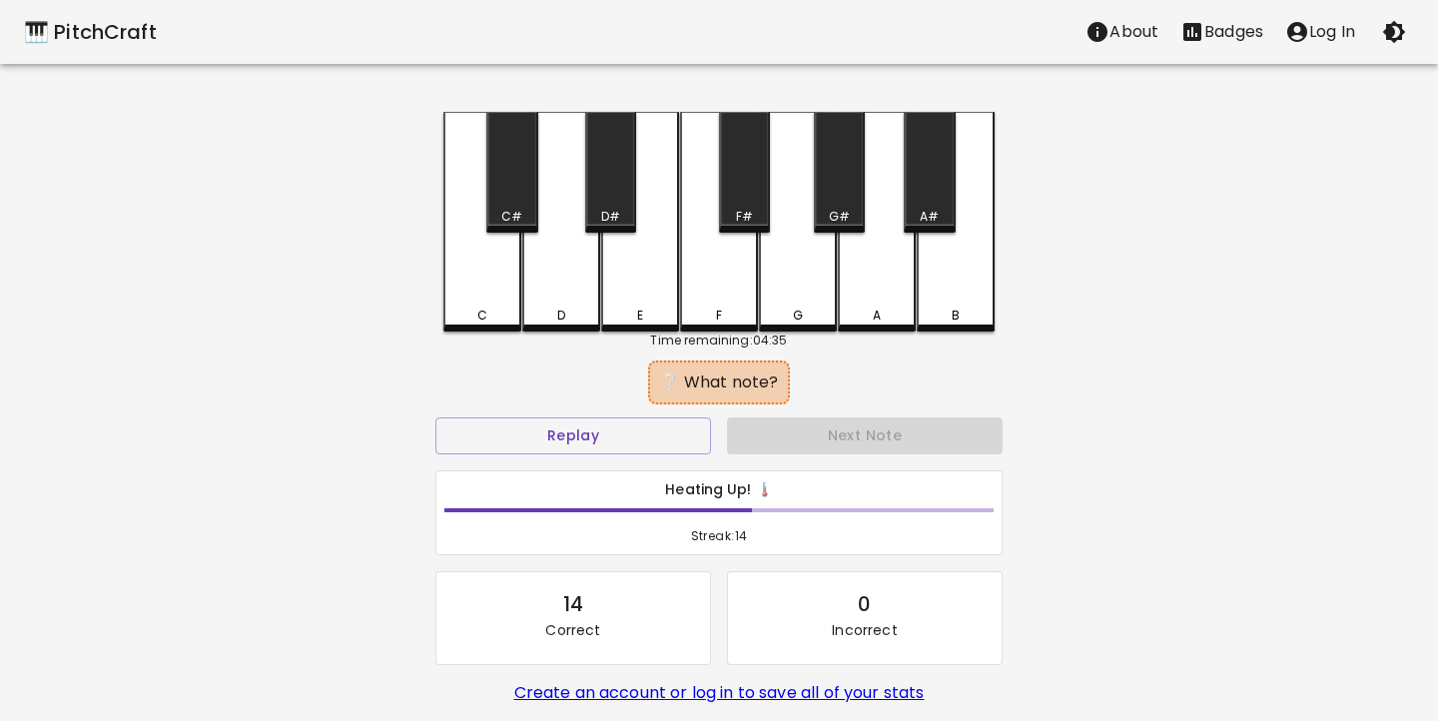
click at [528, 203] on div "C#" at bounding box center [511, 172] width 51 height 121
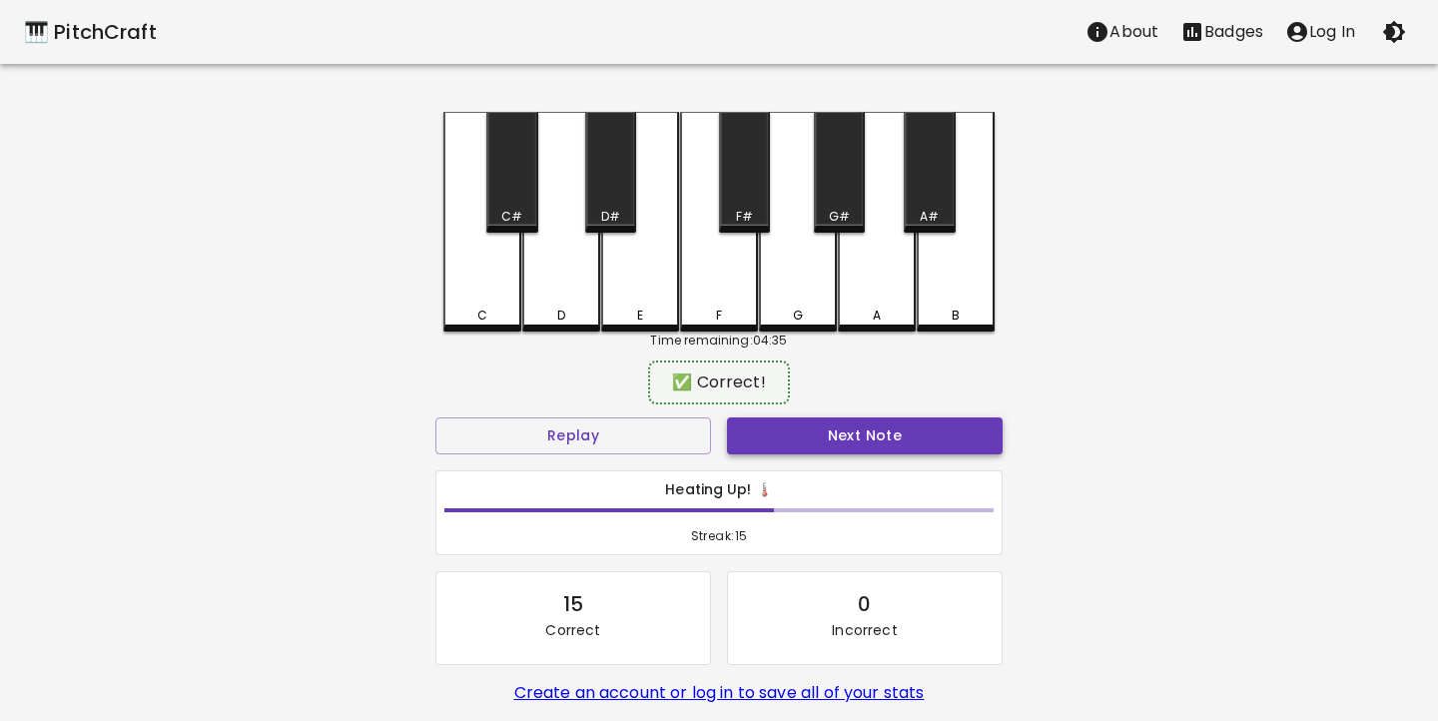
click at [758, 432] on button "Next Note" at bounding box center [865, 436] width 276 height 37
click at [737, 177] on div "F#" at bounding box center [744, 172] width 51 height 121
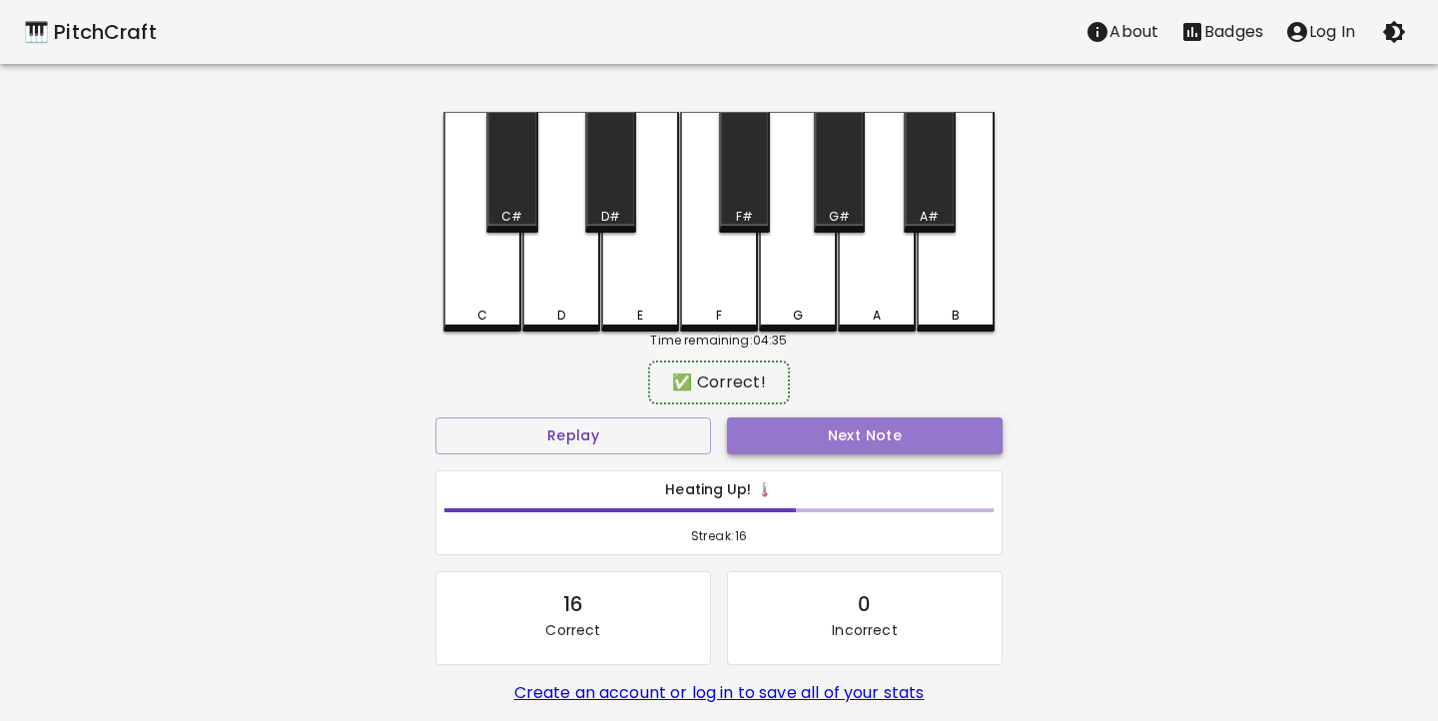
click at [809, 432] on button "Next Note" at bounding box center [865, 436] width 276 height 37
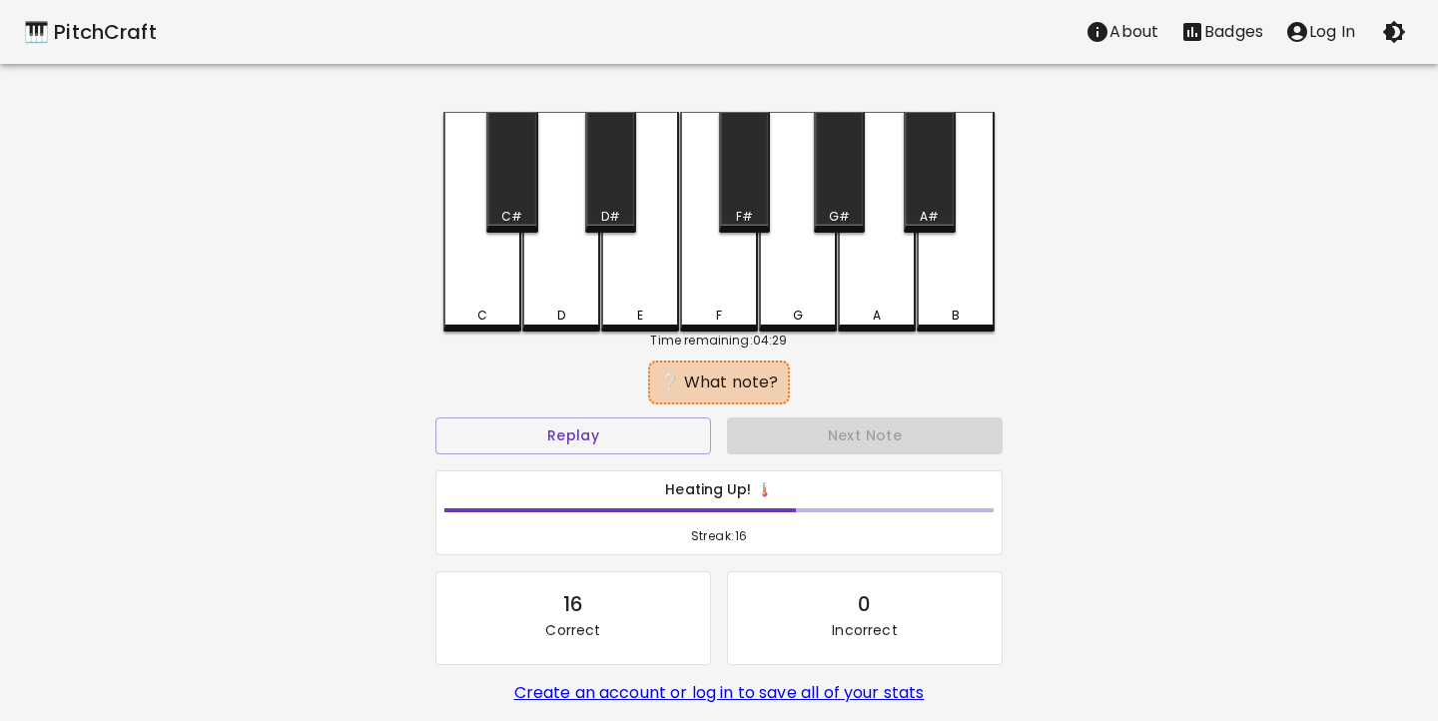
click at [646, 319] on div "E" at bounding box center [640, 316] width 74 height 18
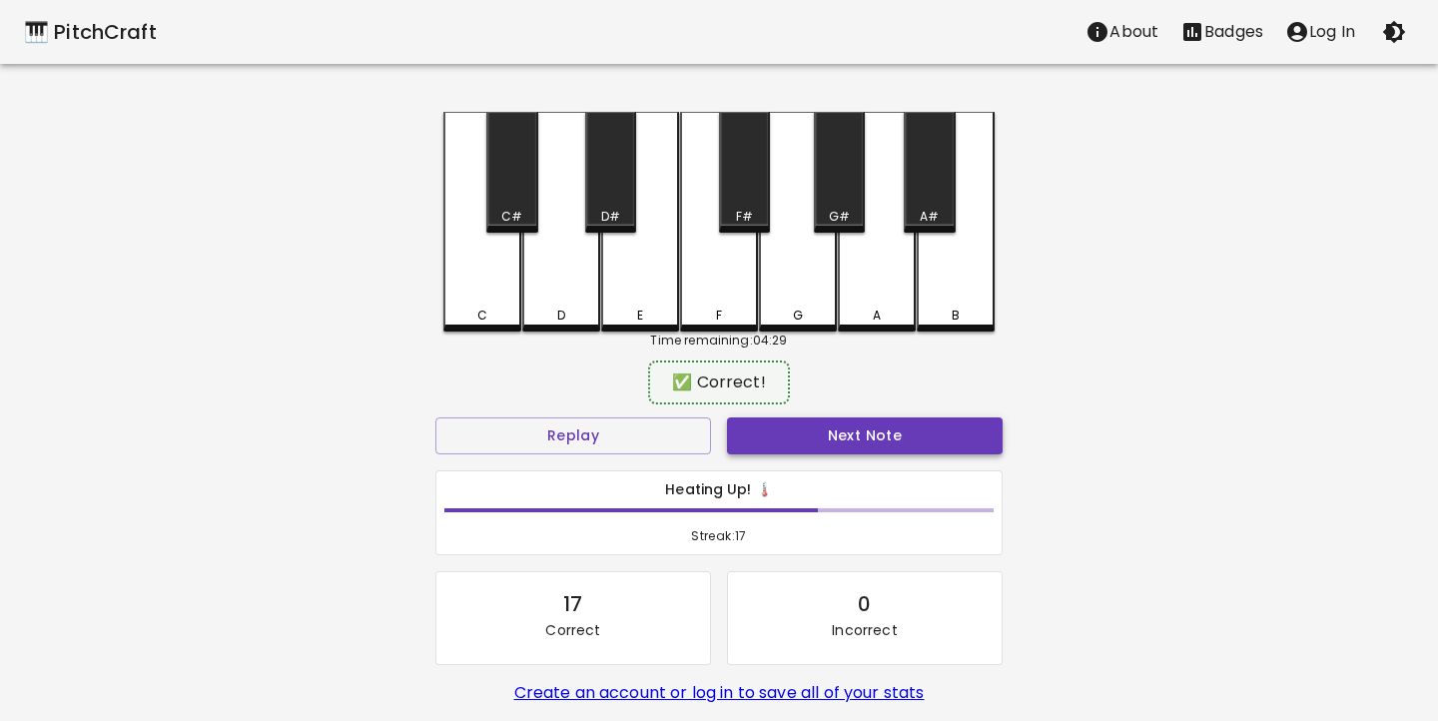
click at [802, 434] on button "Next Note" at bounding box center [865, 436] width 276 height 37
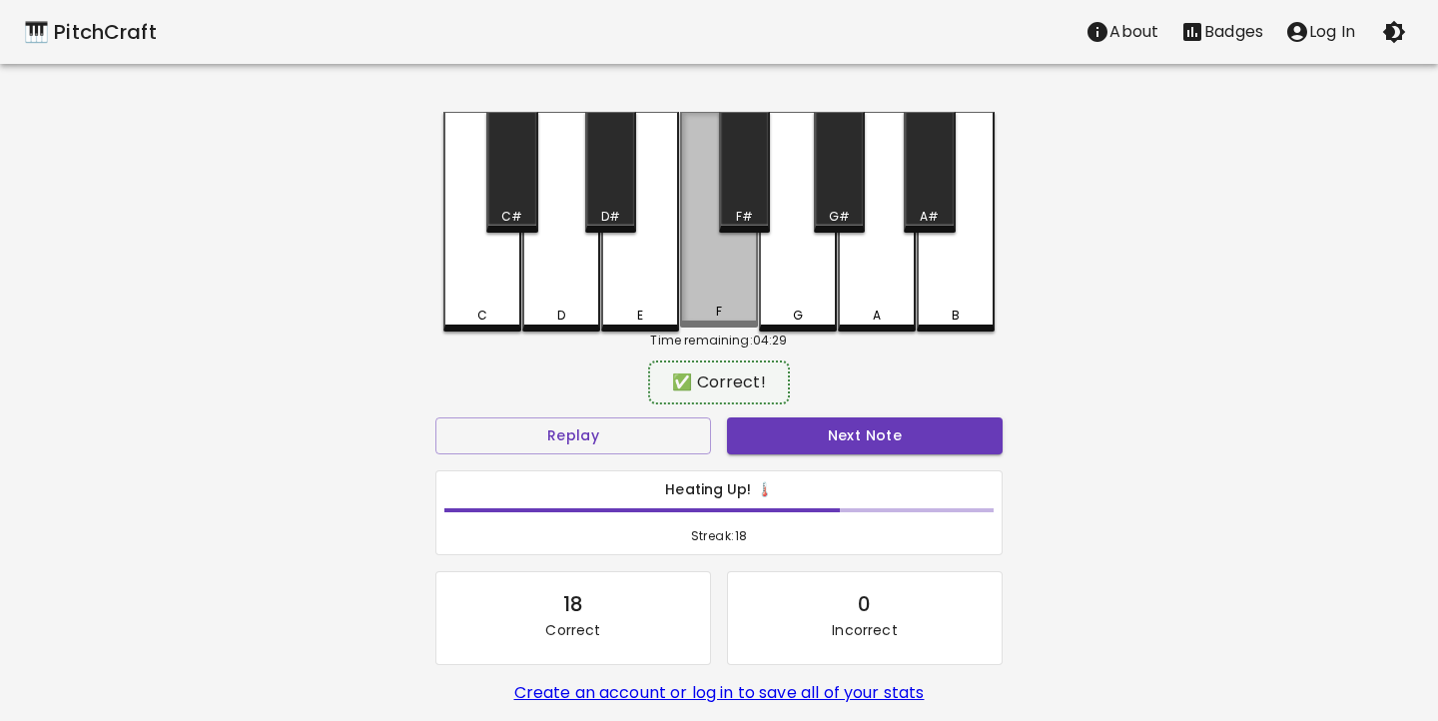
click at [705, 322] on div "F" at bounding box center [719, 220] width 78 height 216
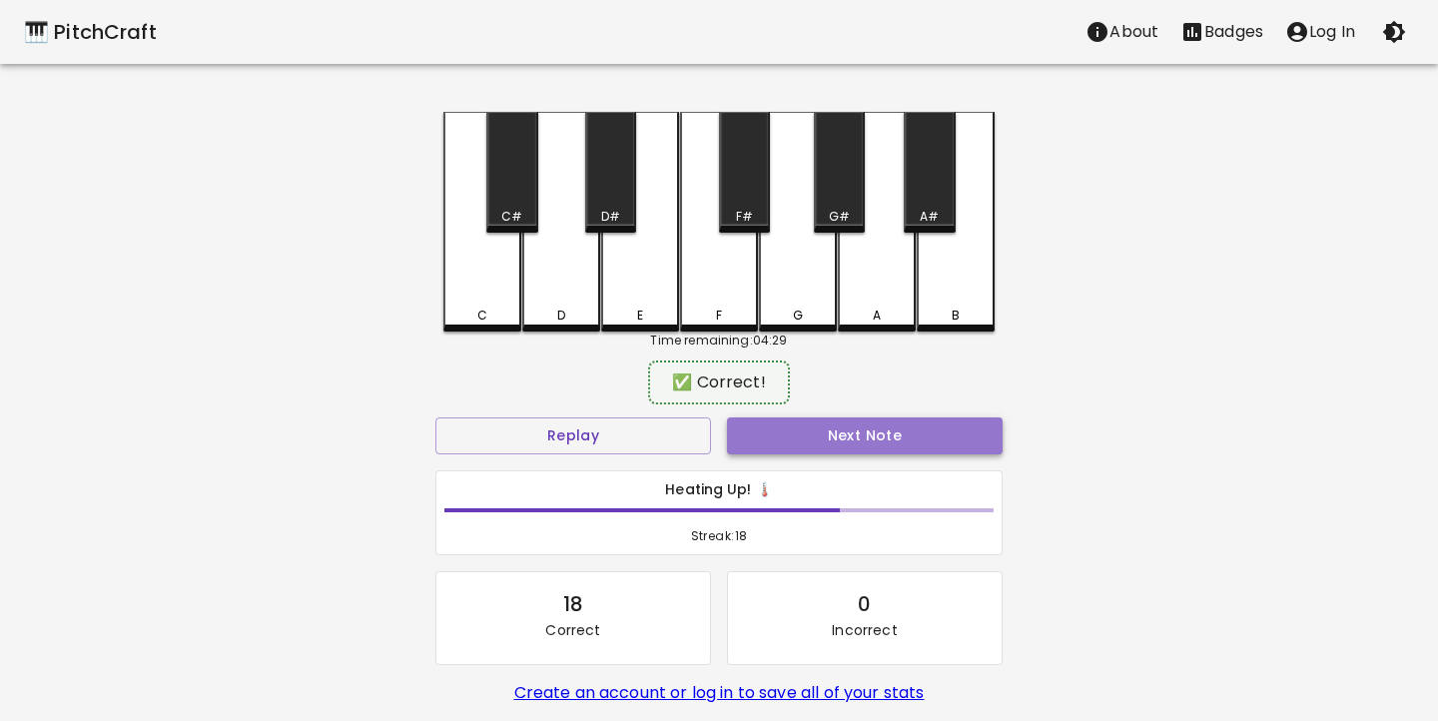
click at [774, 430] on button "Next Note" at bounding box center [865, 436] width 276 height 37
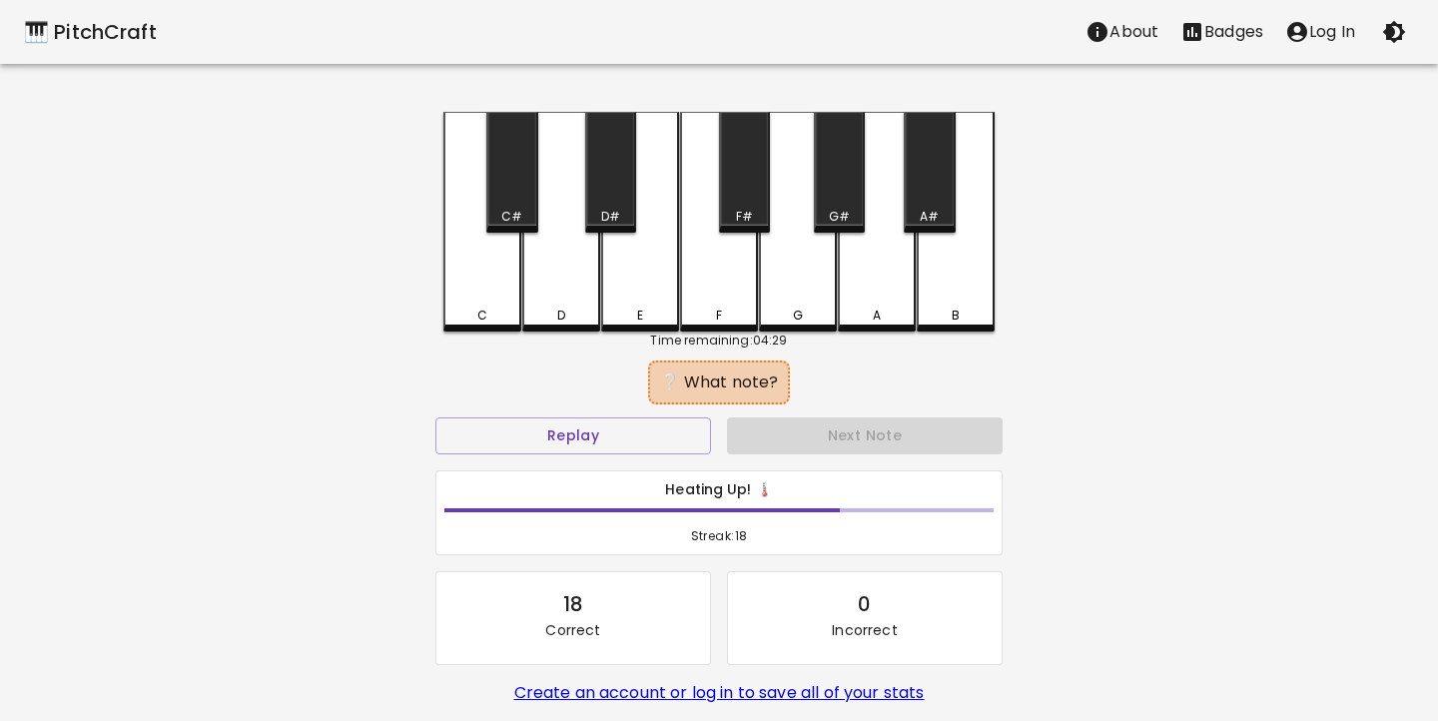
click at [945, 303] on div "B" at bounding box center [956, 222] width 78 height 220
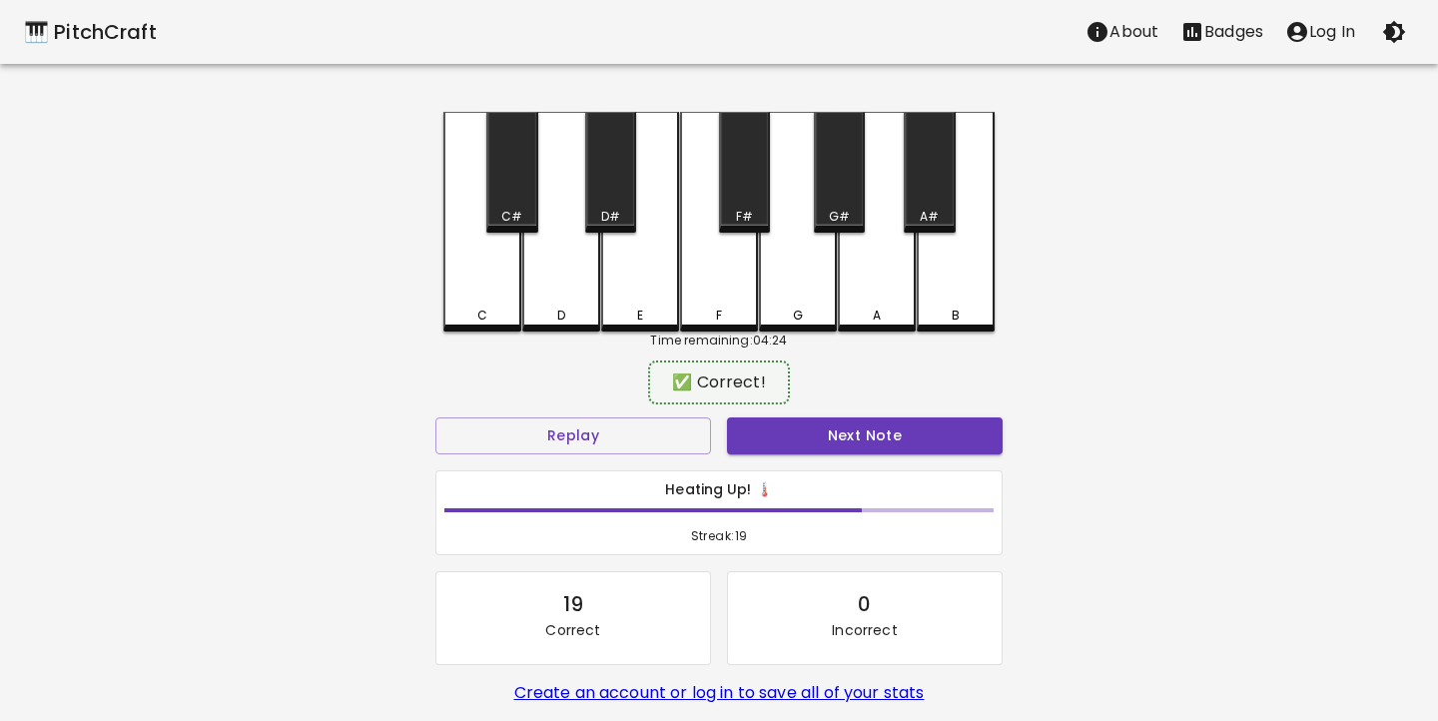
click at [1135, 447] on div "🎹 PitchCraft About Badges Log In C C# D D# E F F# G G# A A# B Time remaining: 0…" at bounding box center [719, 397] width 1438 height 794
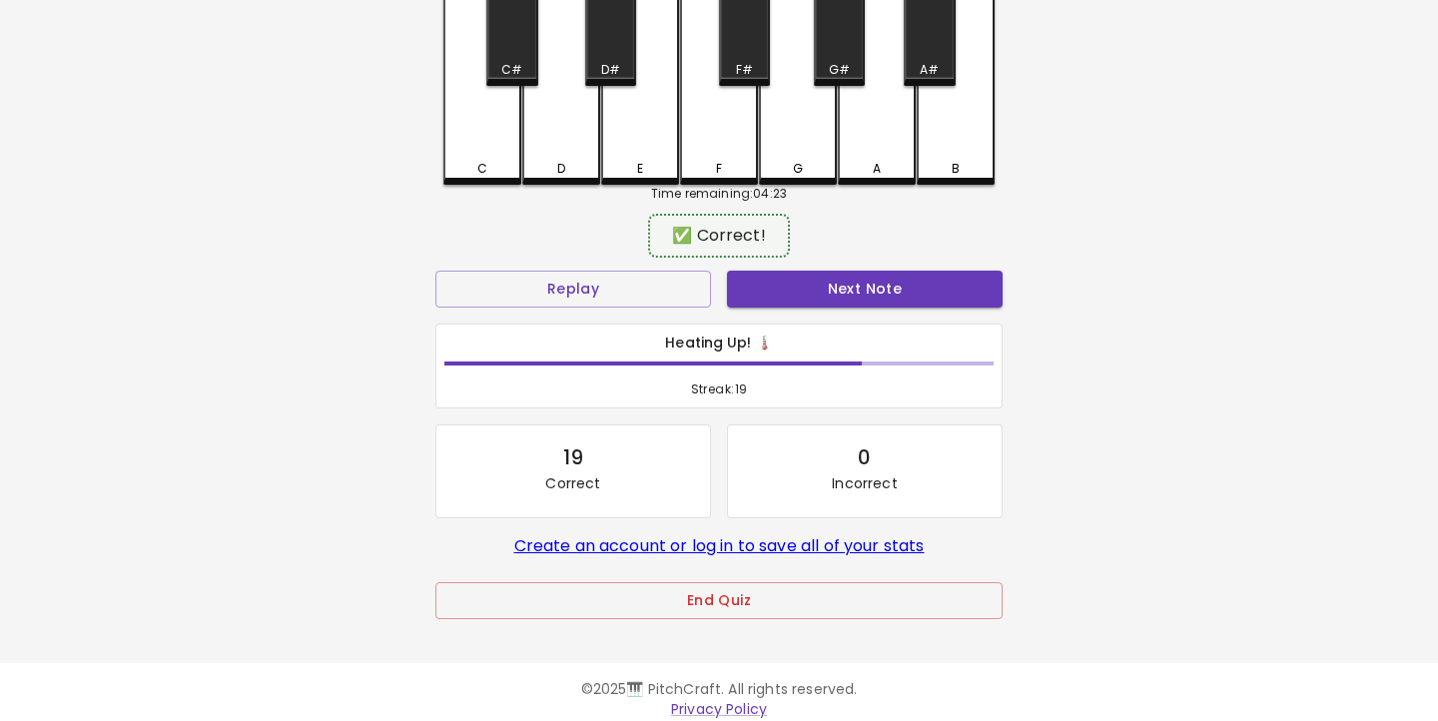
scroll to position [158, 0]
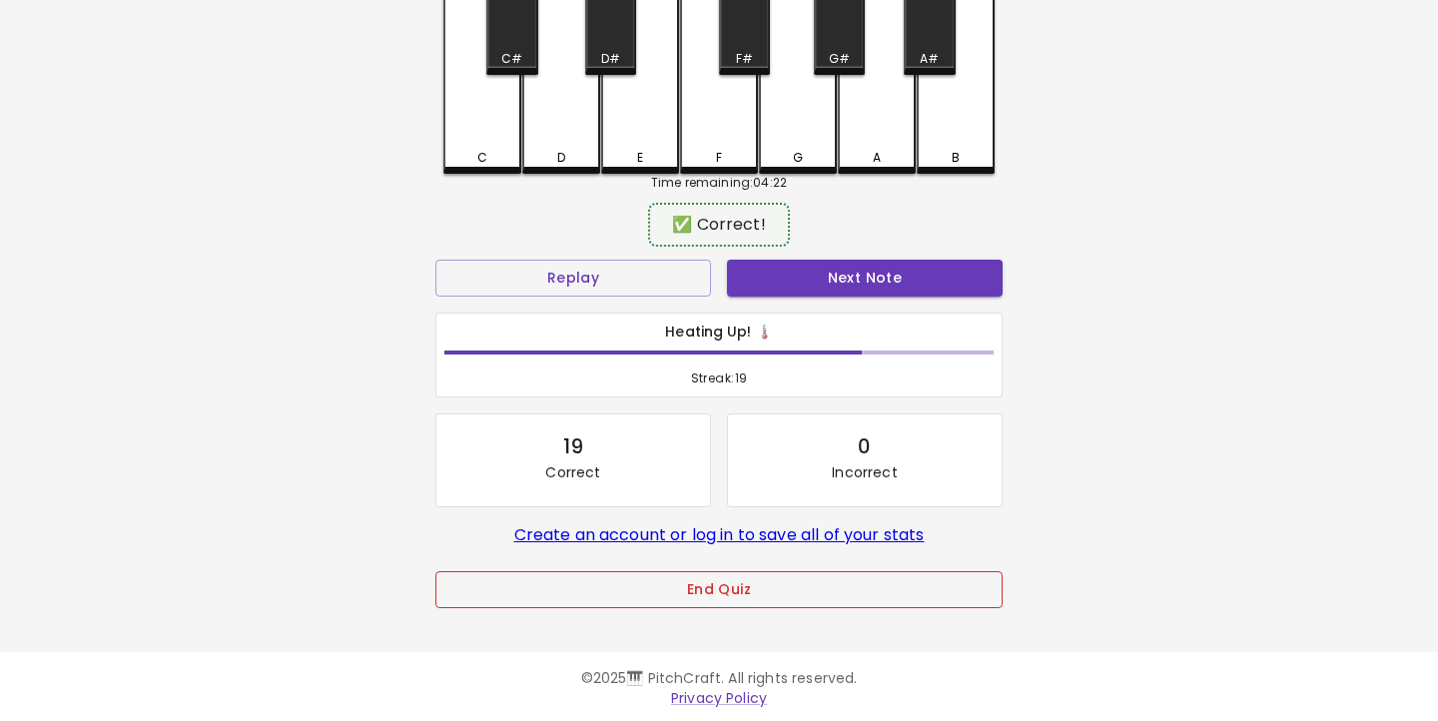
click at [821, 581] on button "End Quiz" at bounding box center [719, 589] width 567 height 37
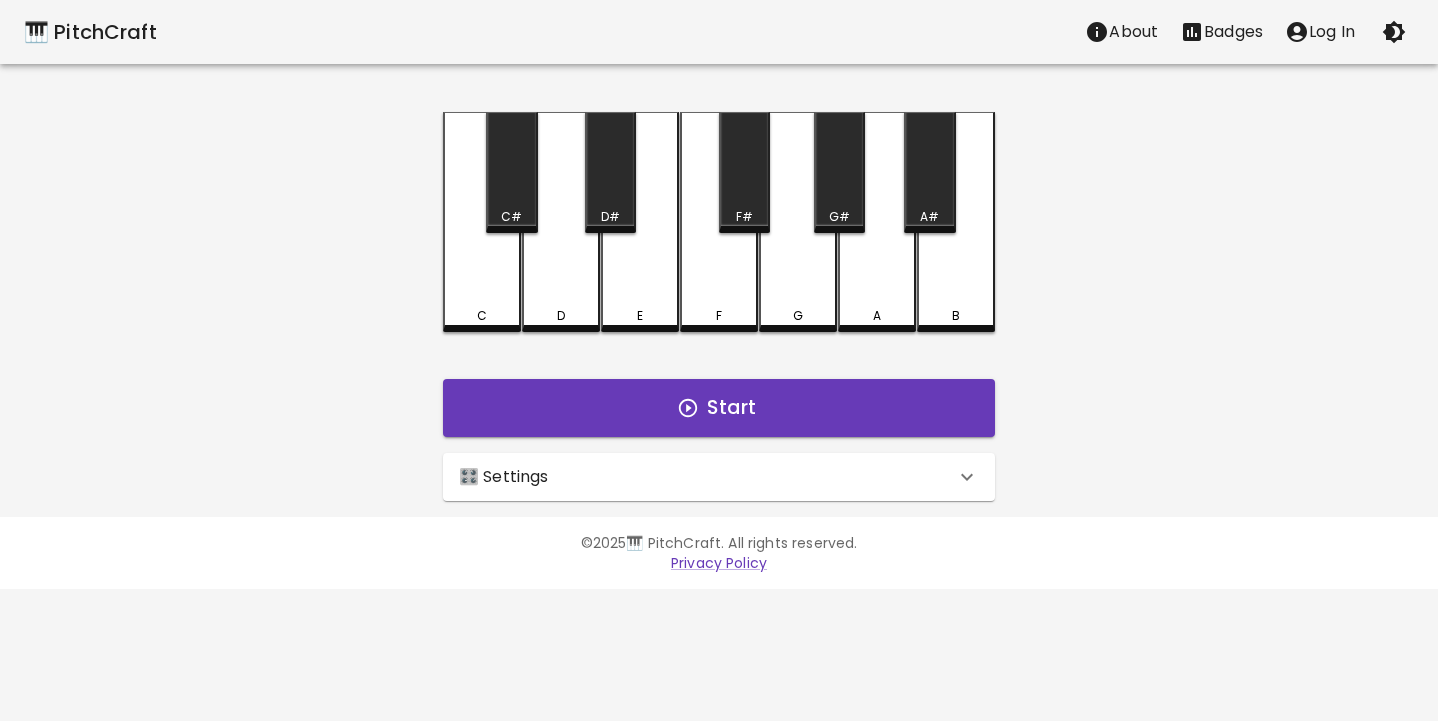
scroll to position [0, 0]
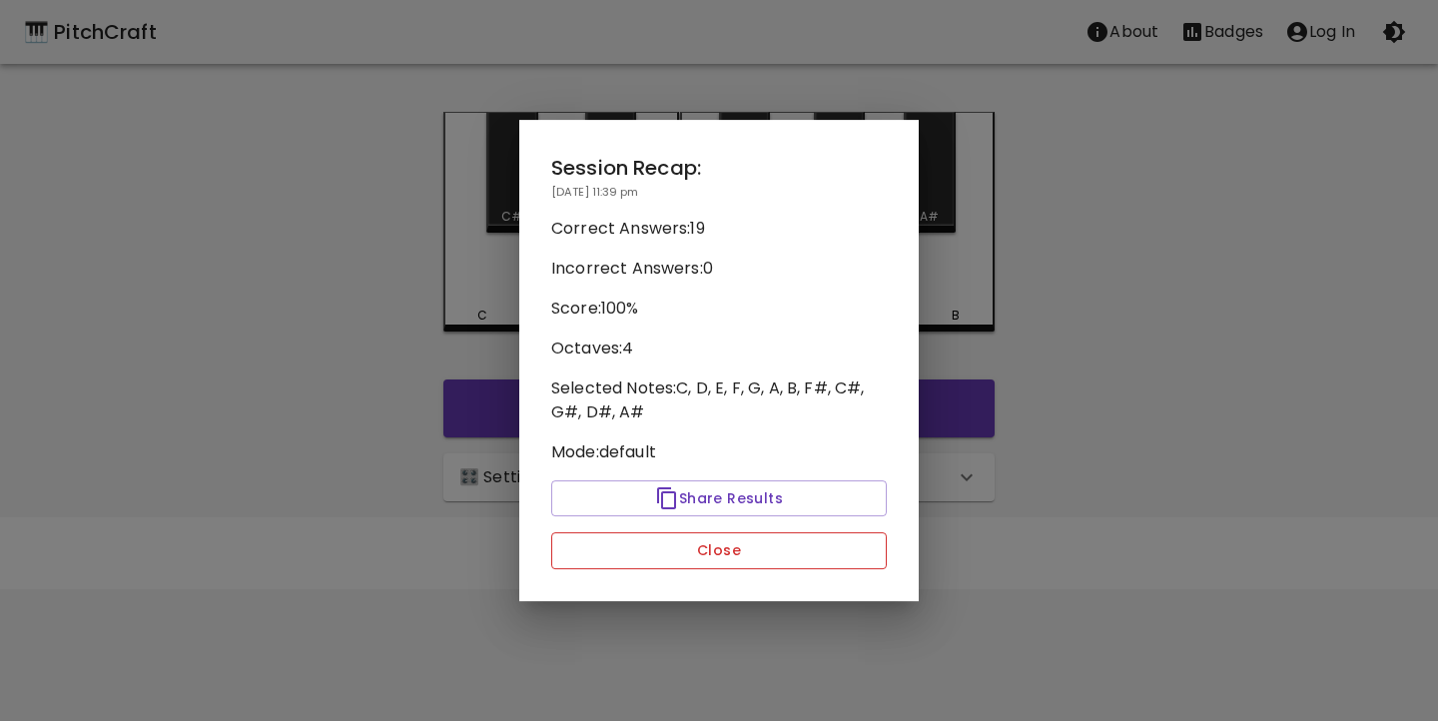
click at [772, 547] on button "Close" at bounding box center [719, 550] width 336 height 37
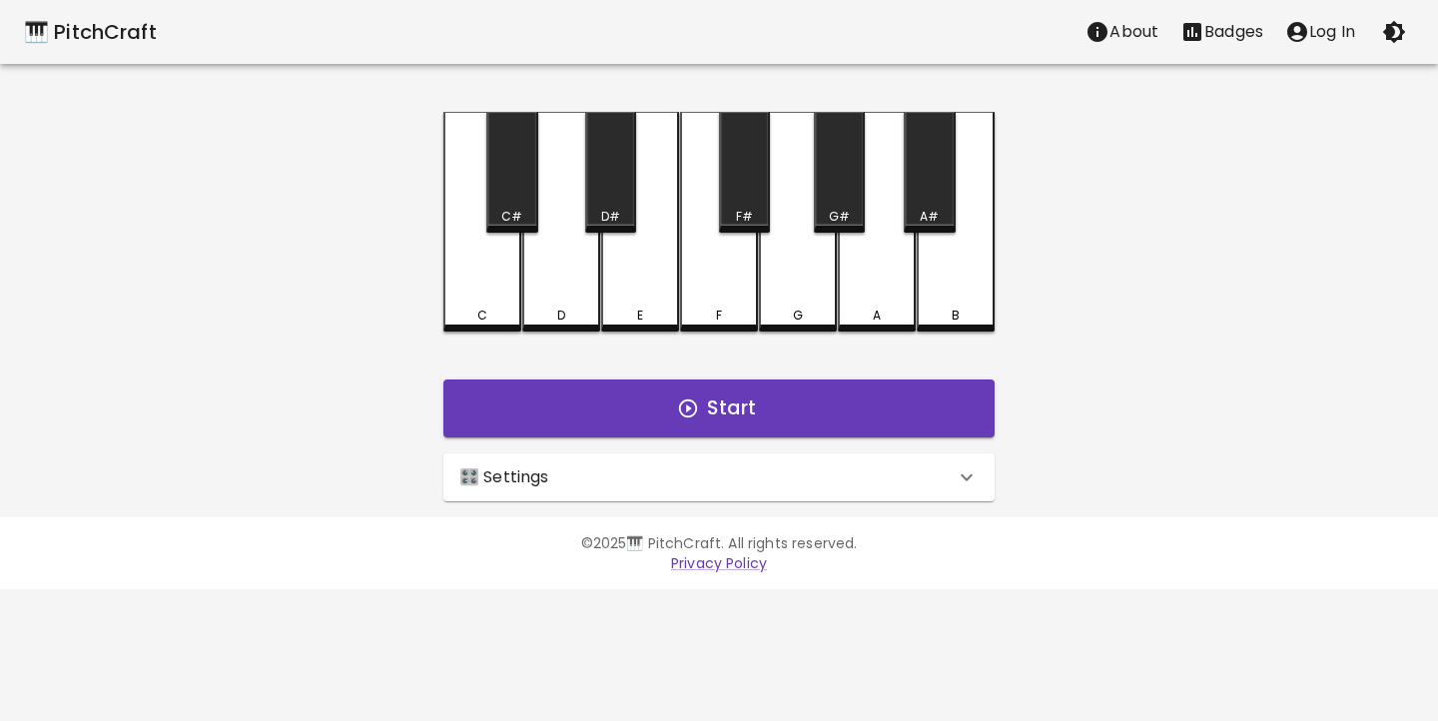
click at [817, 467] on div "🎛️ Settings" at bounding box center [706, 477] width 495 height 24
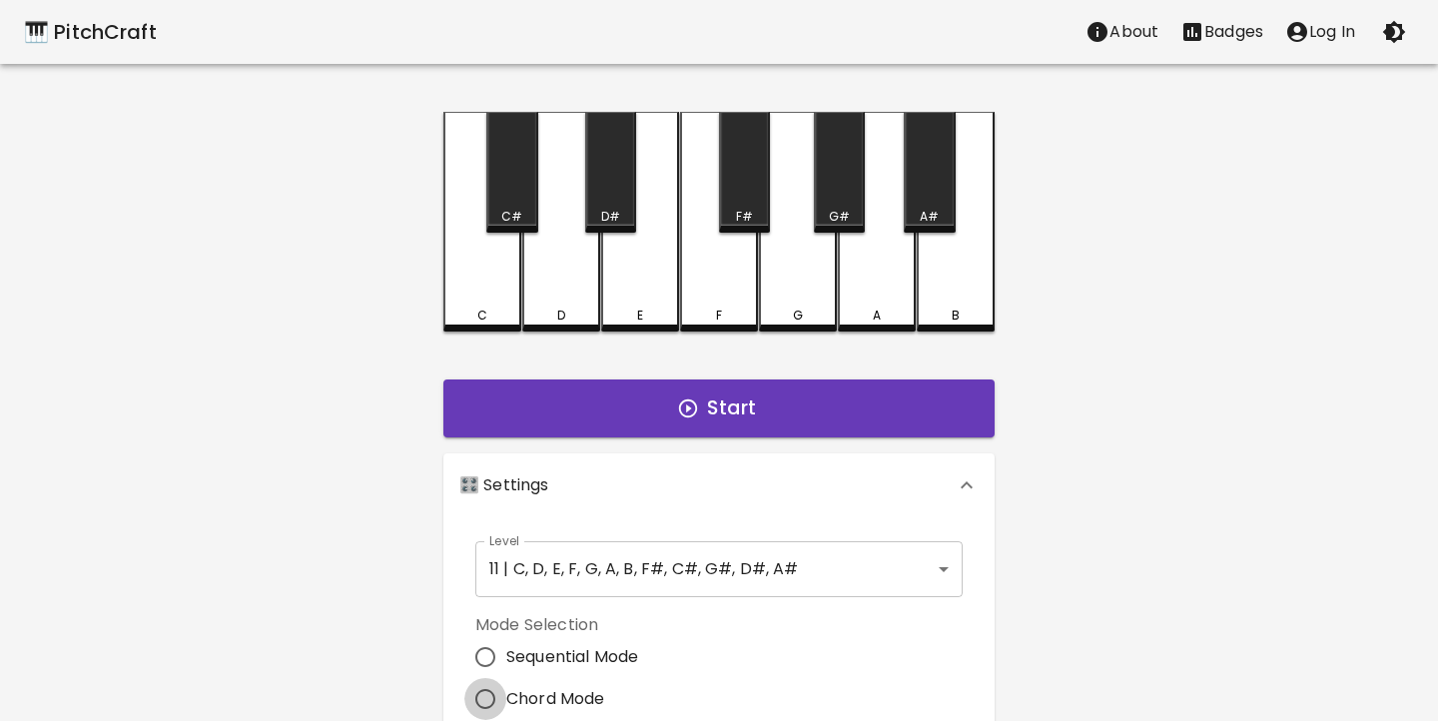
click at [501, 696] on input "Chord Mode" at bounding box center [485, 699] width 42 height 42
radio input "true"
click at [723, 416] on button "Start" at bounding box center [718, 409] width 551 height 58
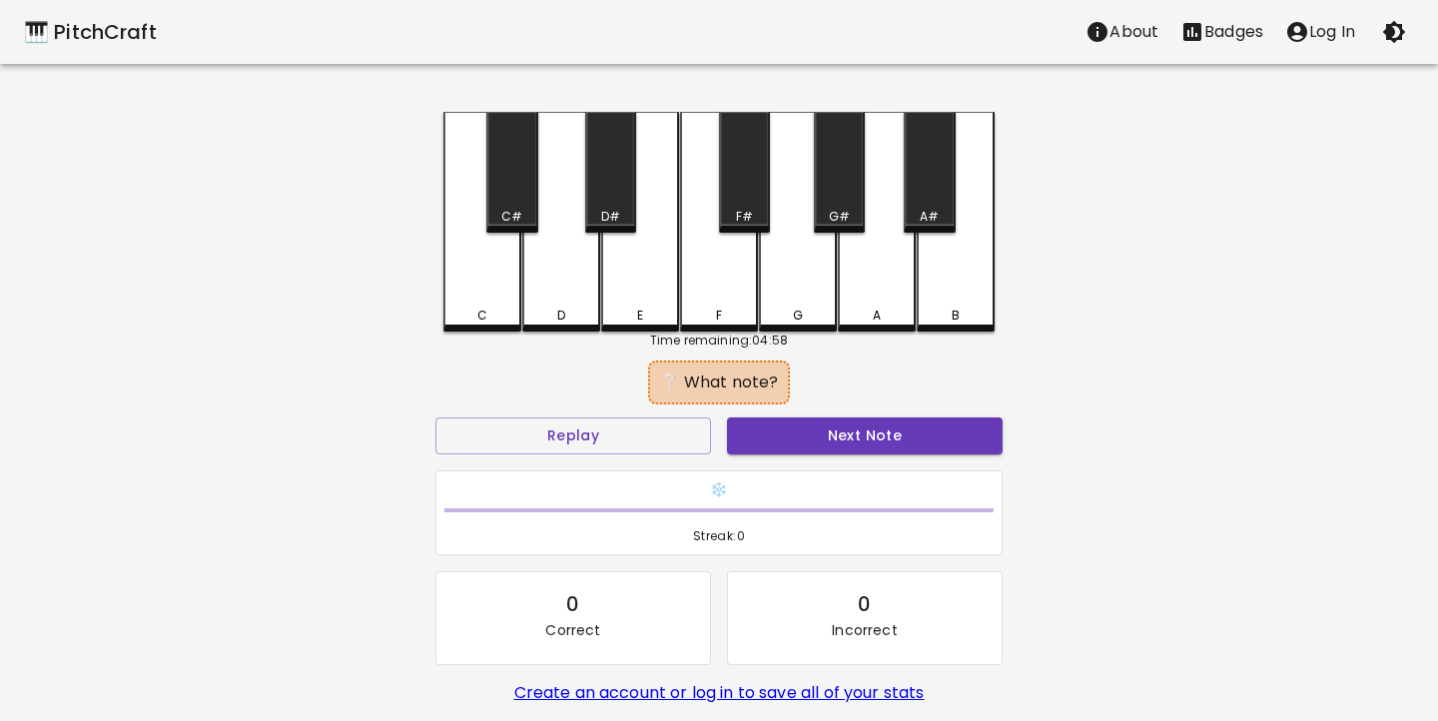
click at [787, 290] on div "G" at bounding box center [798, 222] width 78 height 220
click at [353, 514] on div "🎹 PitchCraft About Badges Log In C C# D D# E F F# G G# A A# B Time remaining: 0…" at bounding box center [719, 397] width 1438 height 794
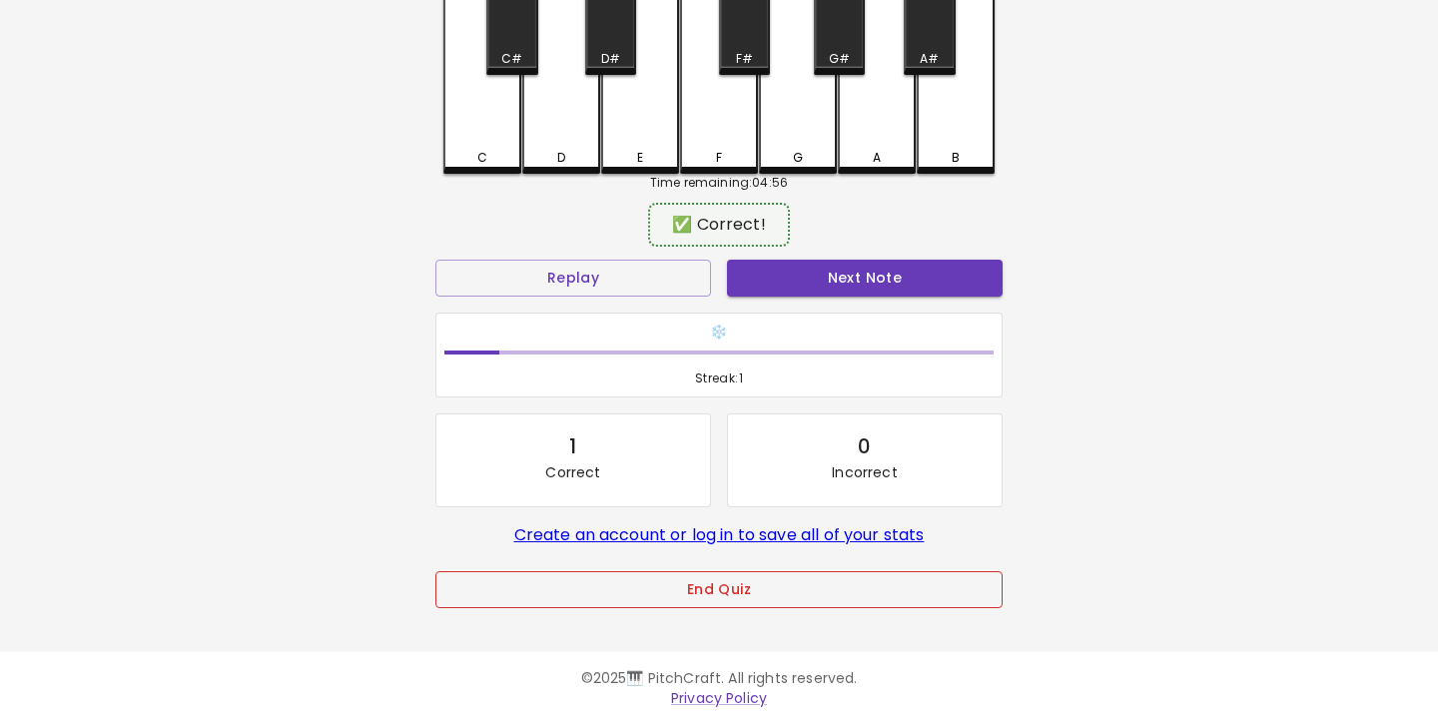
click at [546, 588] on button "End Quiz" at bounding box center [719, 589] width 567 height 37
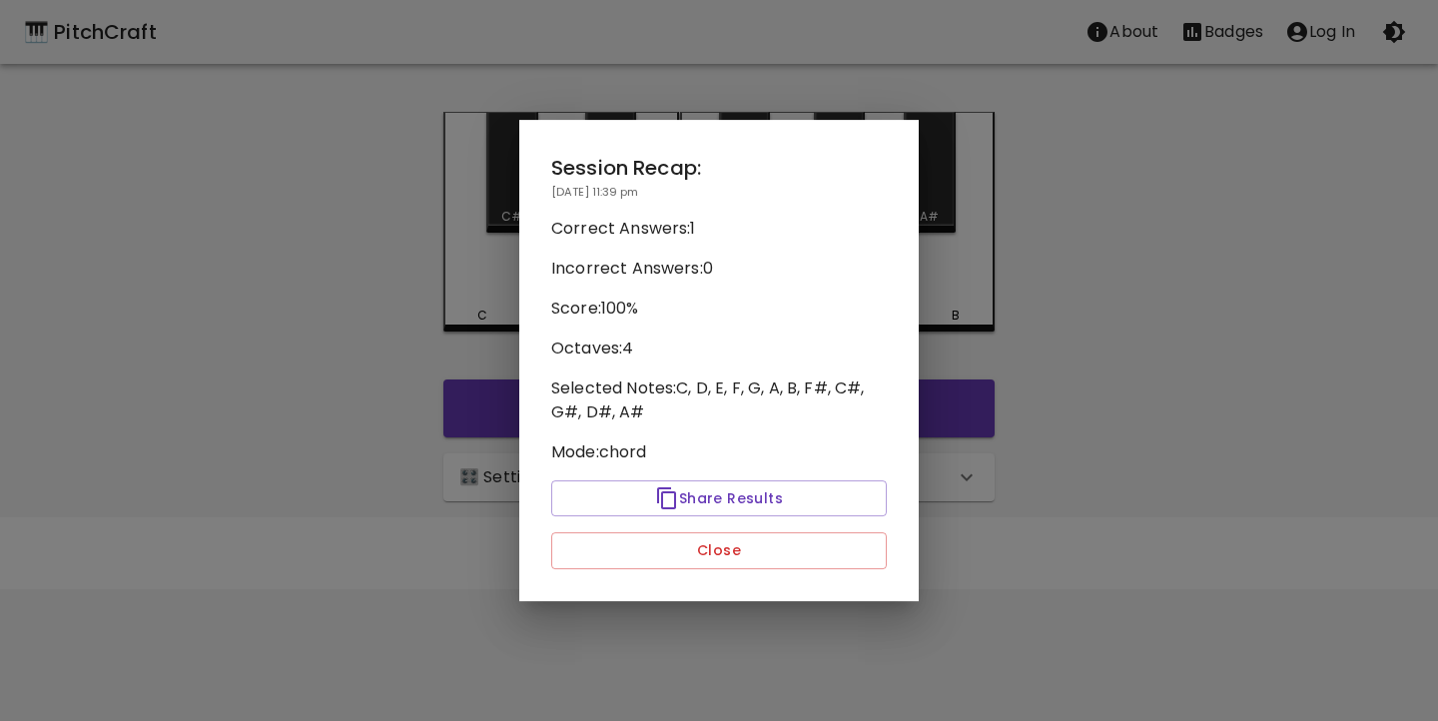
scroll to position [0, 0]
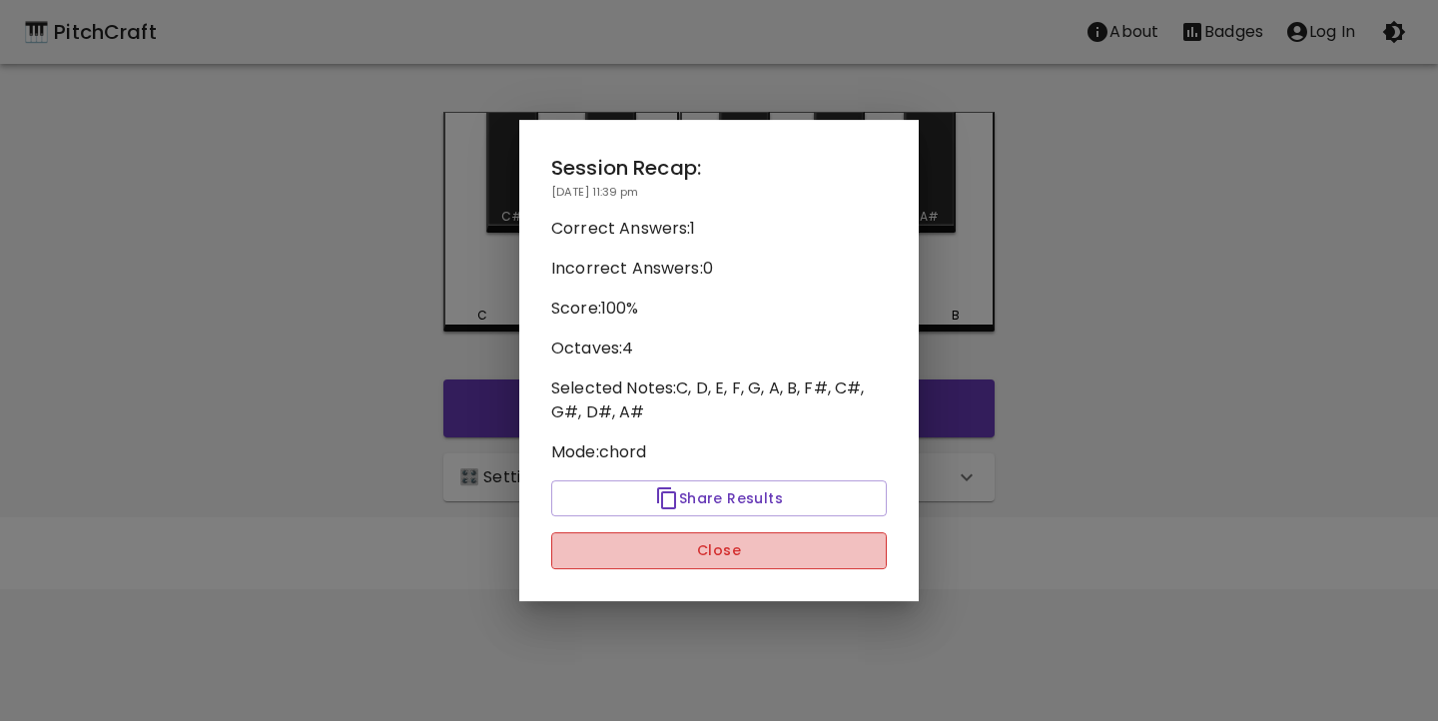
click at [638, 532] on button "Close" at bounding box center [719, 550] width 336 height 37
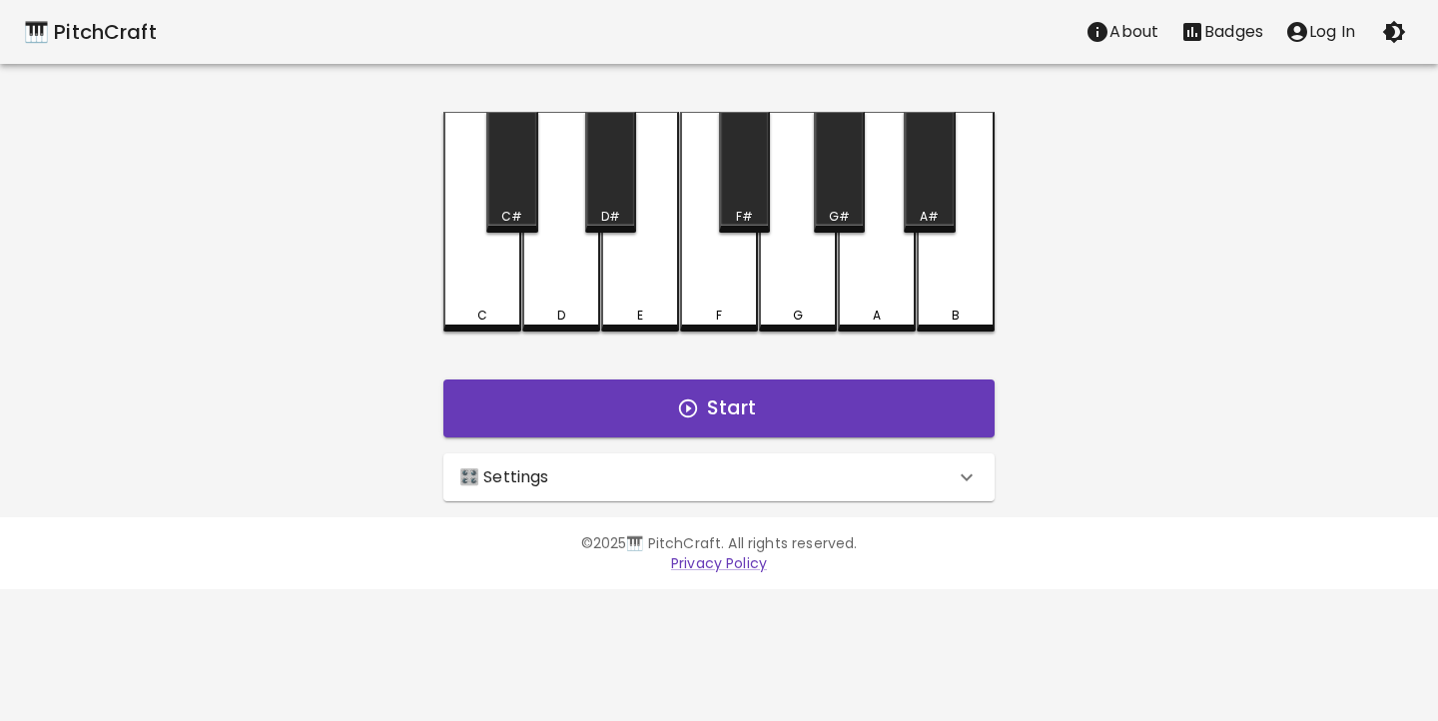
click at [720, 466] on div "🎛️ Settings" at bounding box center [706, 477] width 495 height 24
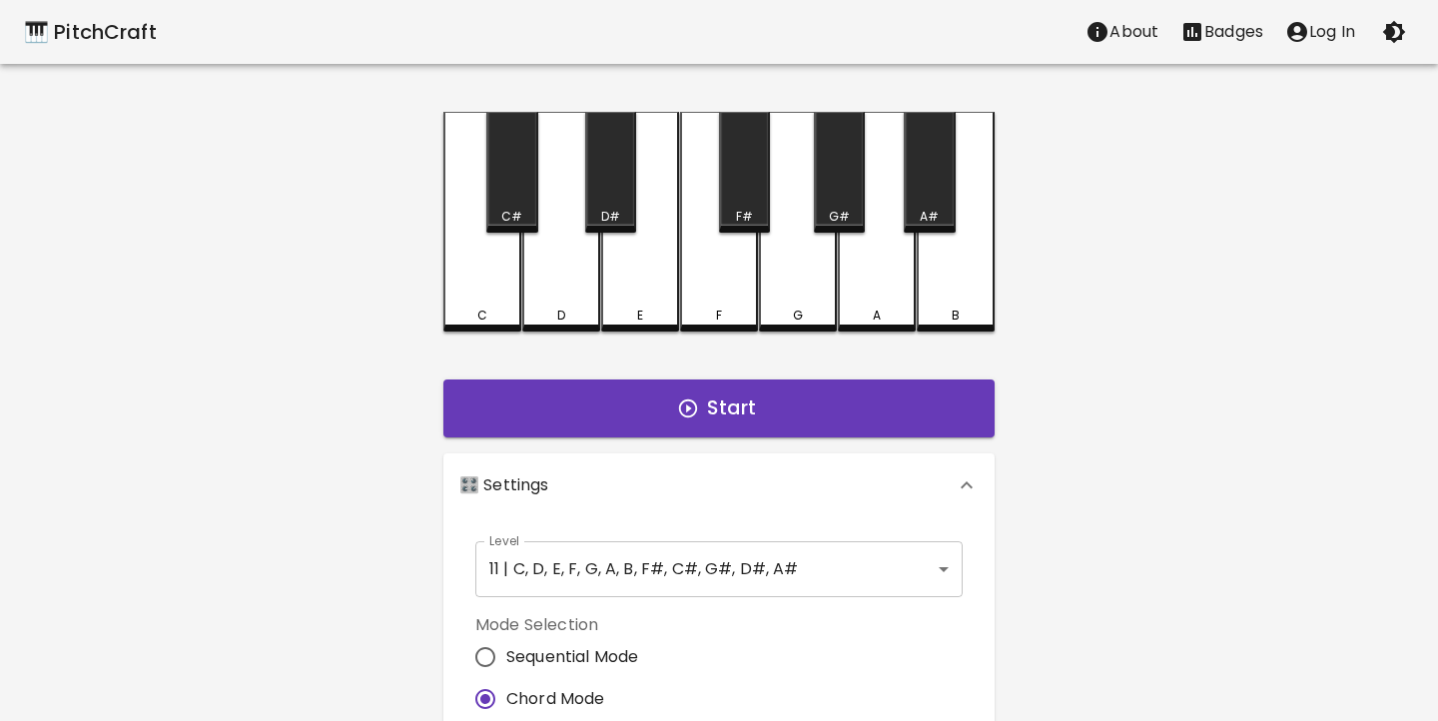
click at [401, 642] on div "🎹 PitchCraft About Badges Log In C C# D D# E F F# G G# A A# B Start 🎛️ Settings…" at bounding box center [719, 591] width 1438 height 1183
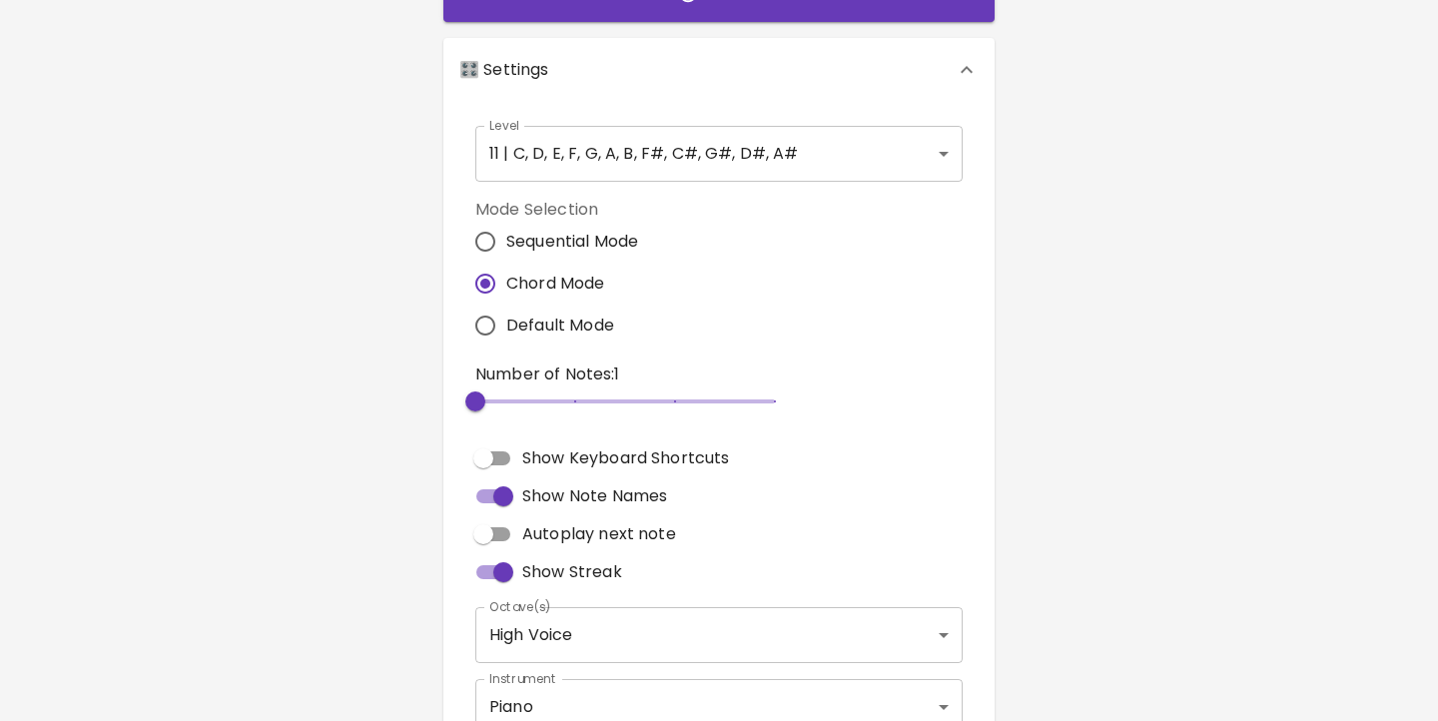
scroll to position [390, 0]
